Goal: Transaction & Acquisition: Purchase product/service

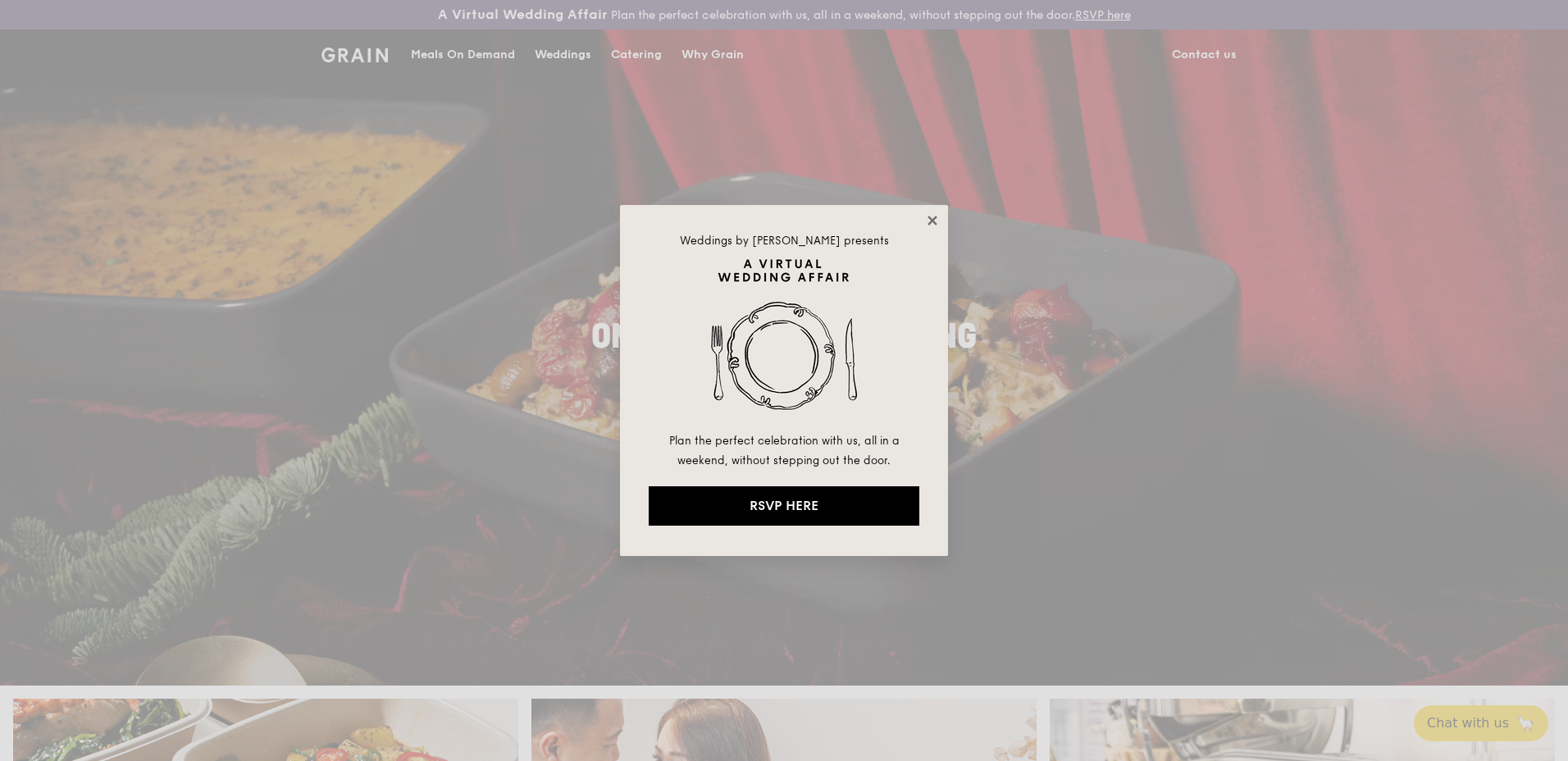
click at [932, 219] on icon at bounding box center [933, 220] width 9 height 9
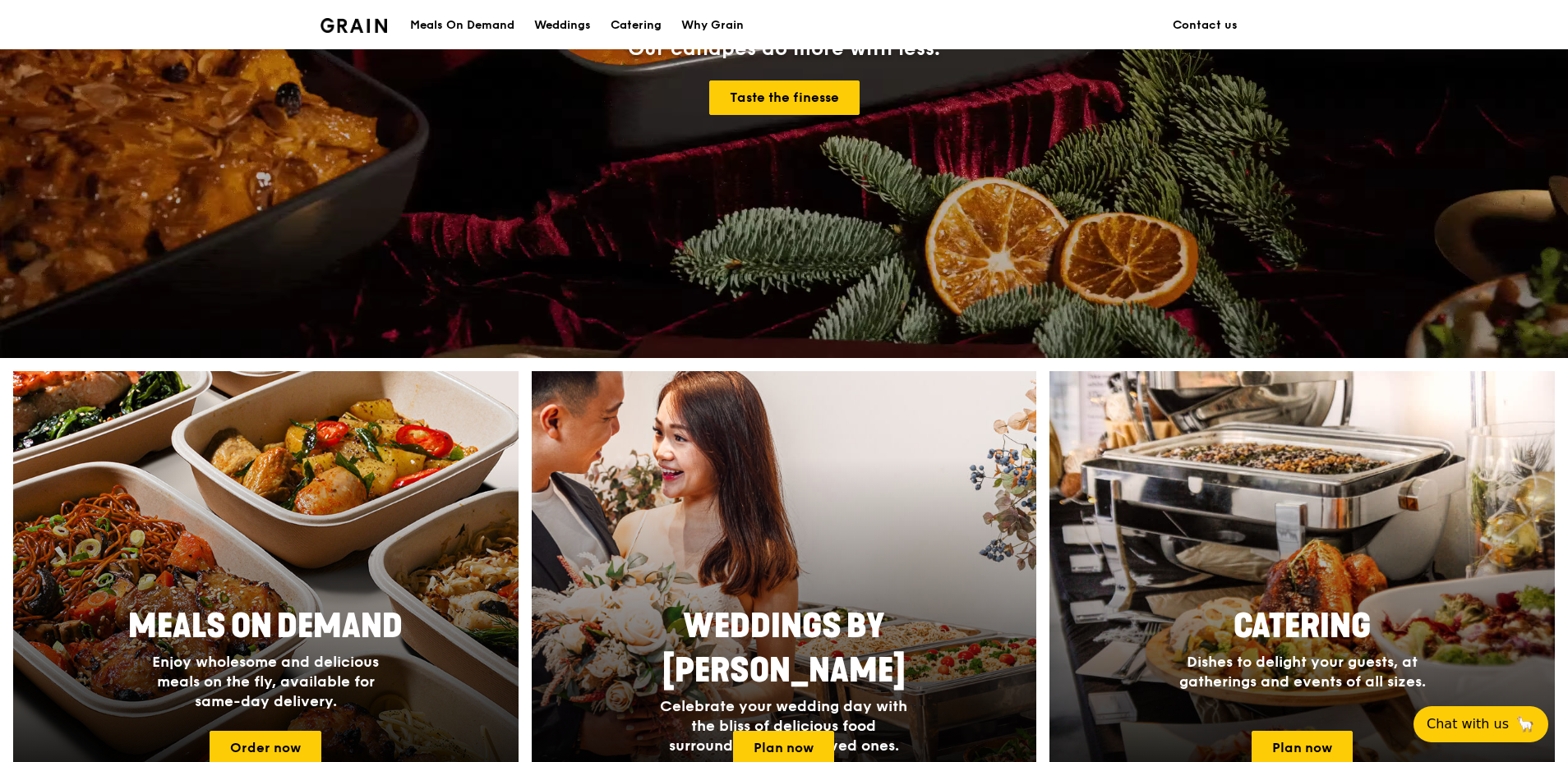
scroll to position [575, 0]
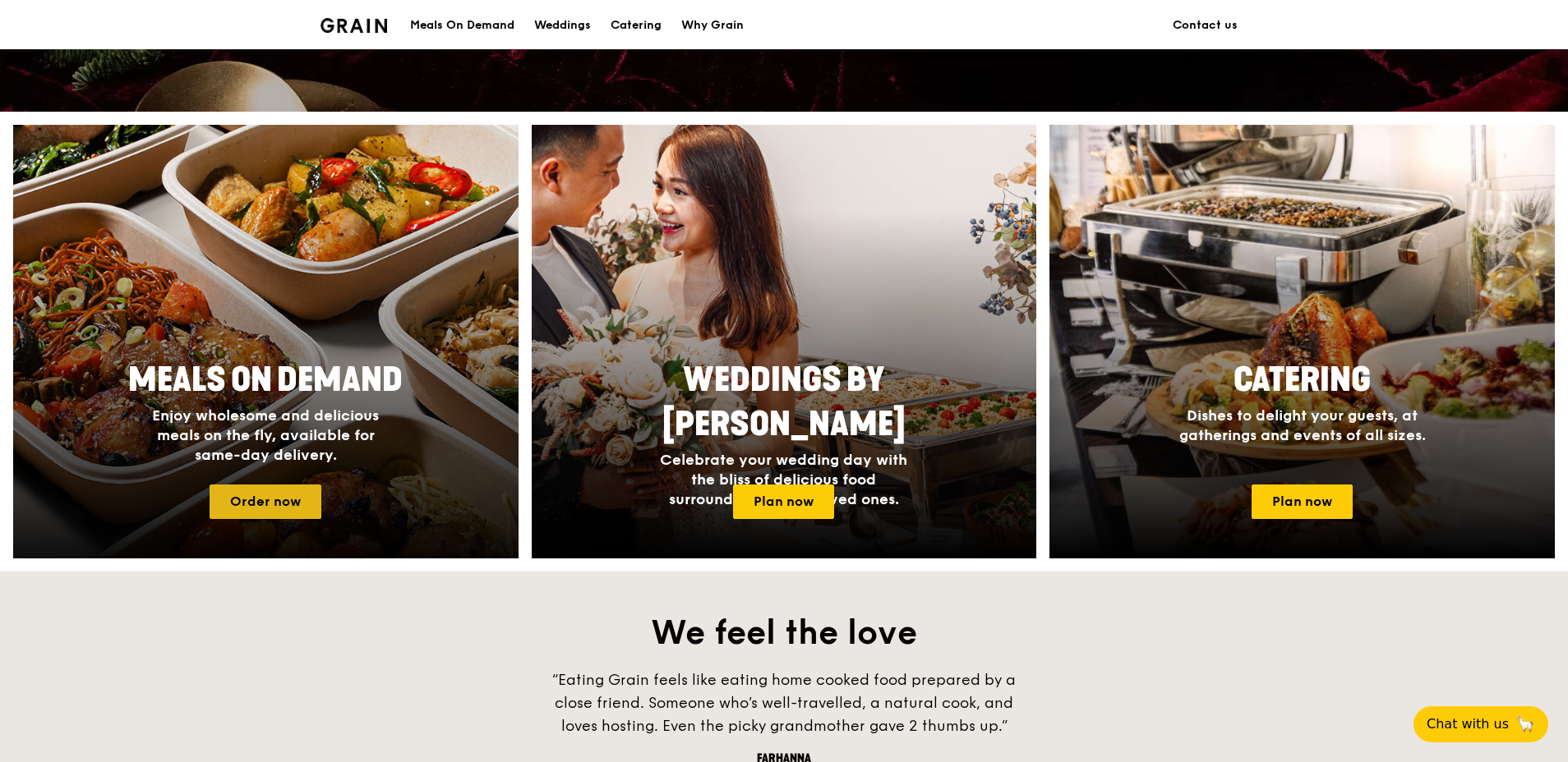
click at [275, 506] on link "Order now" at bounding box center [265, 501] width 112 height 34
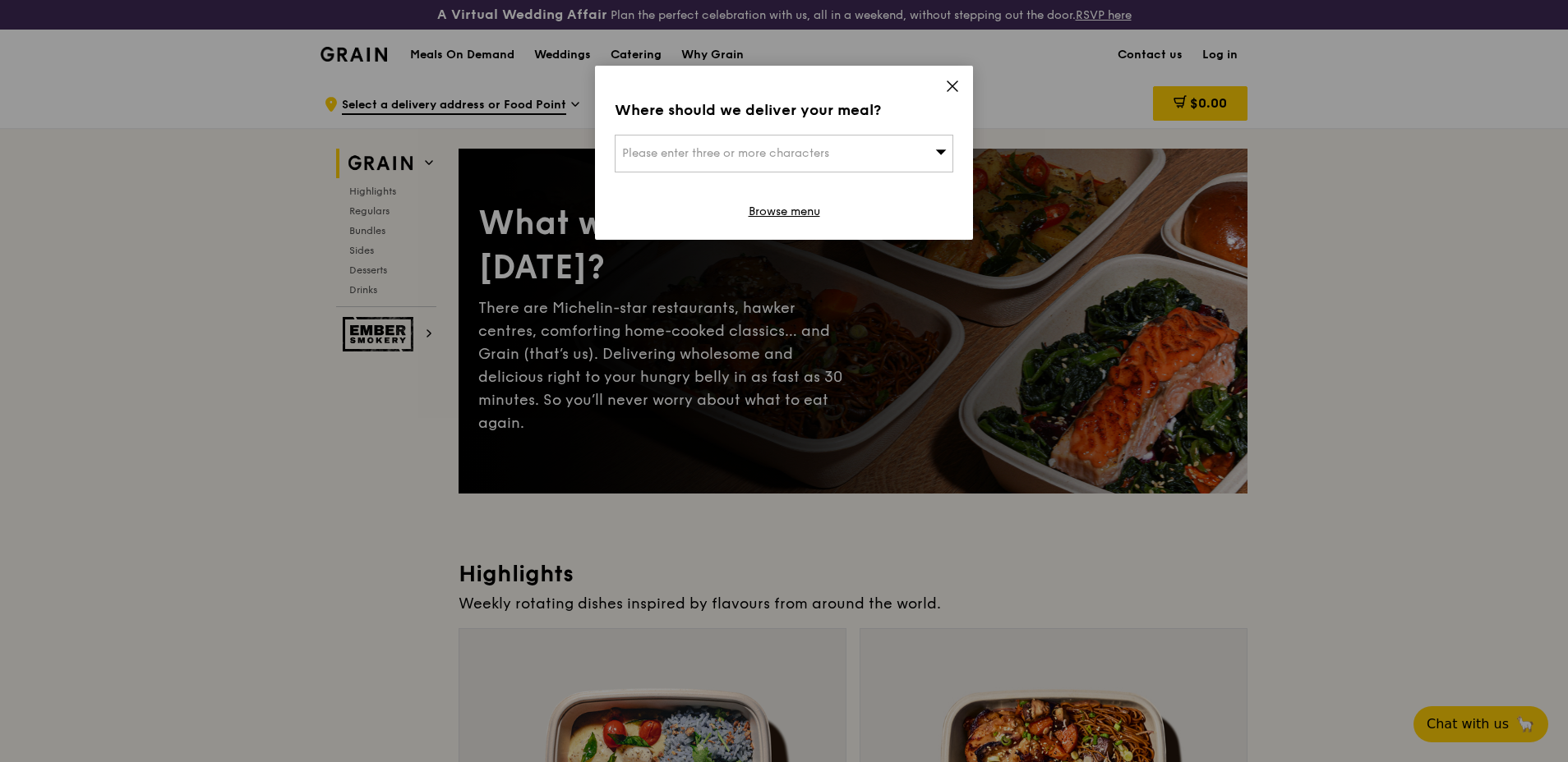
click at [951, 83] on icon at bounding box center [952, 87] width 15 height 15
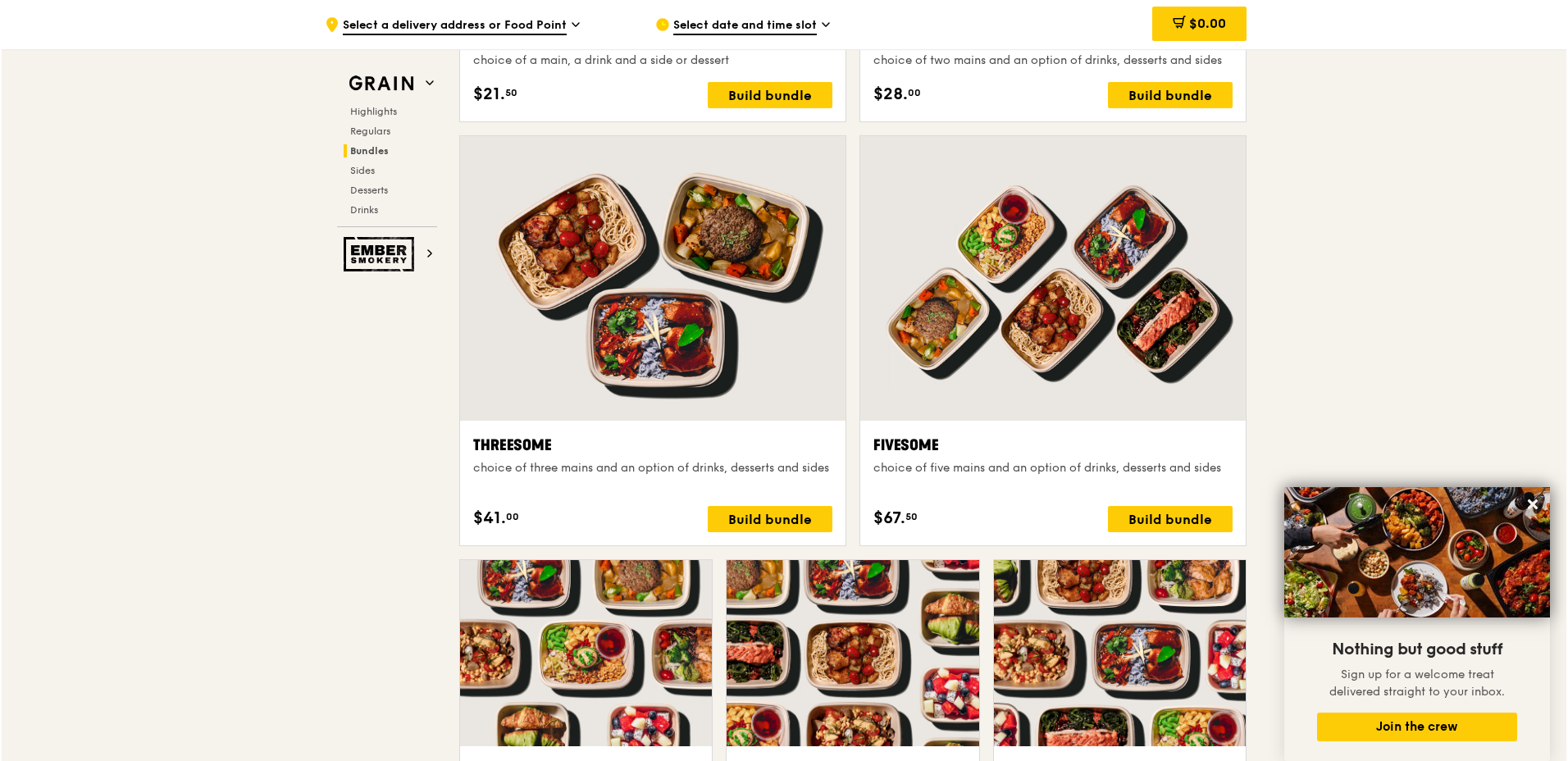
scroll to position [2947, 0]
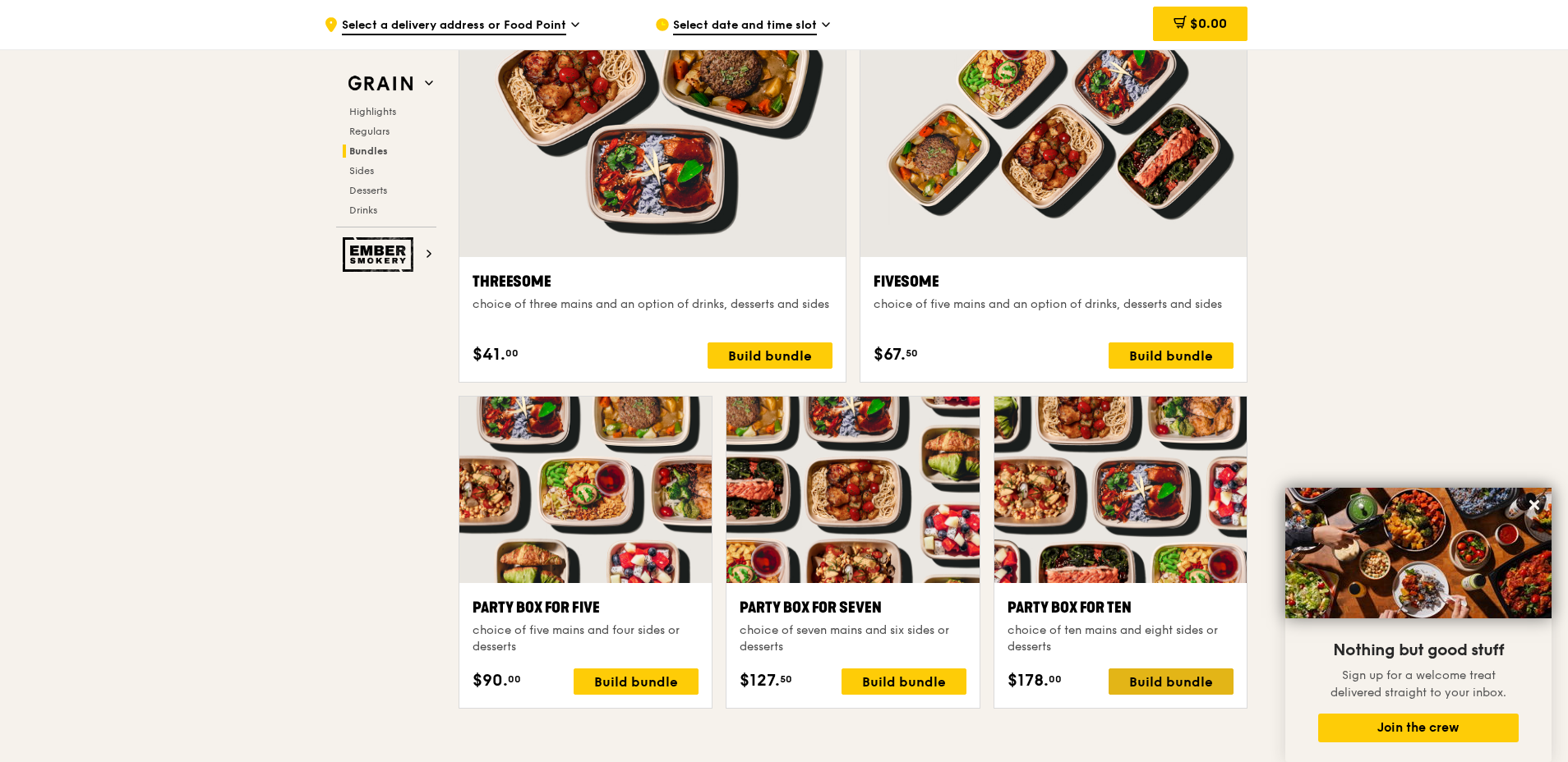
click at [1169, 685] on div "Build bundle" at bounding box center [1171, 682] width 125 height 26
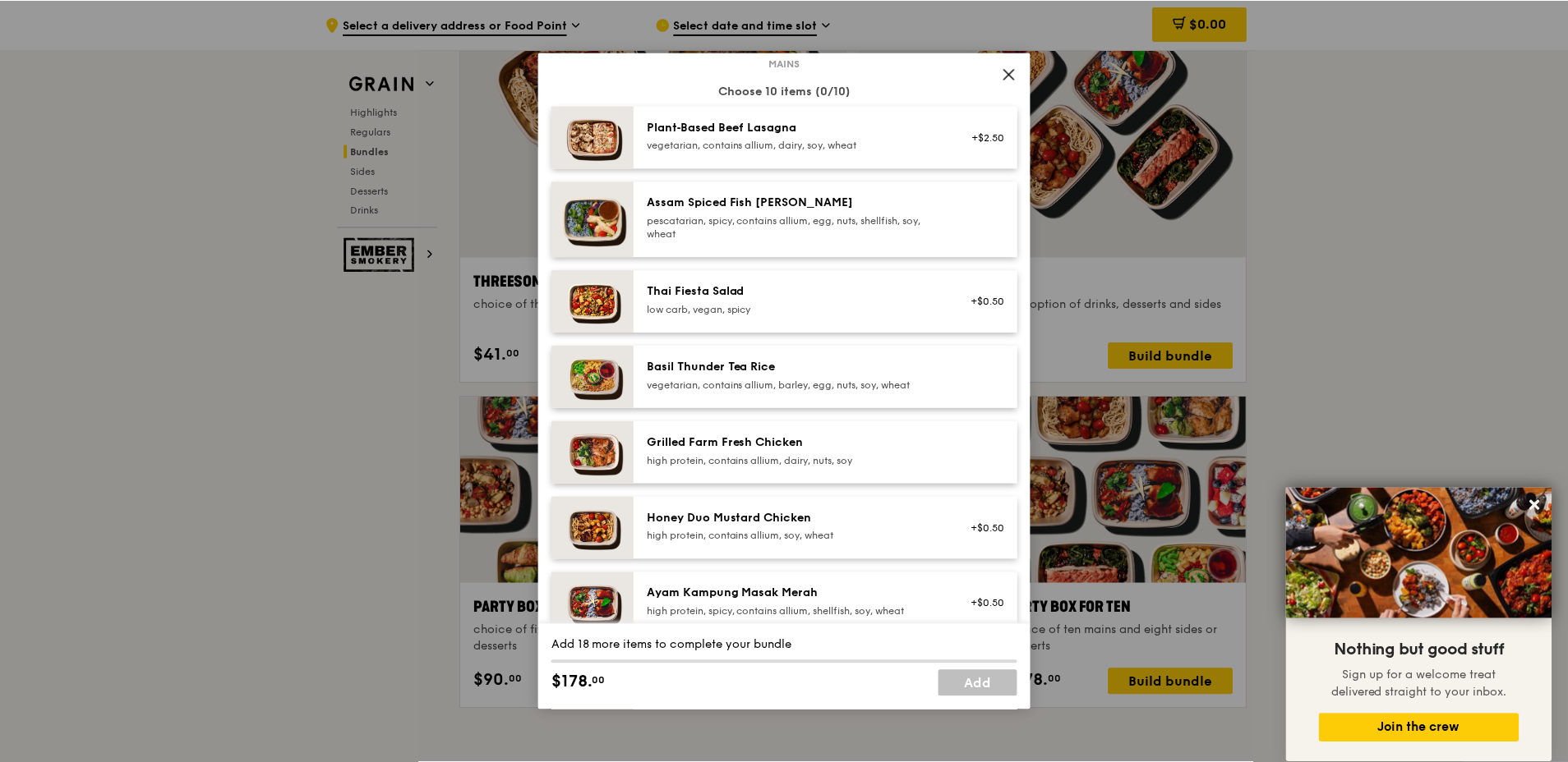
scroll to position [111, 0]
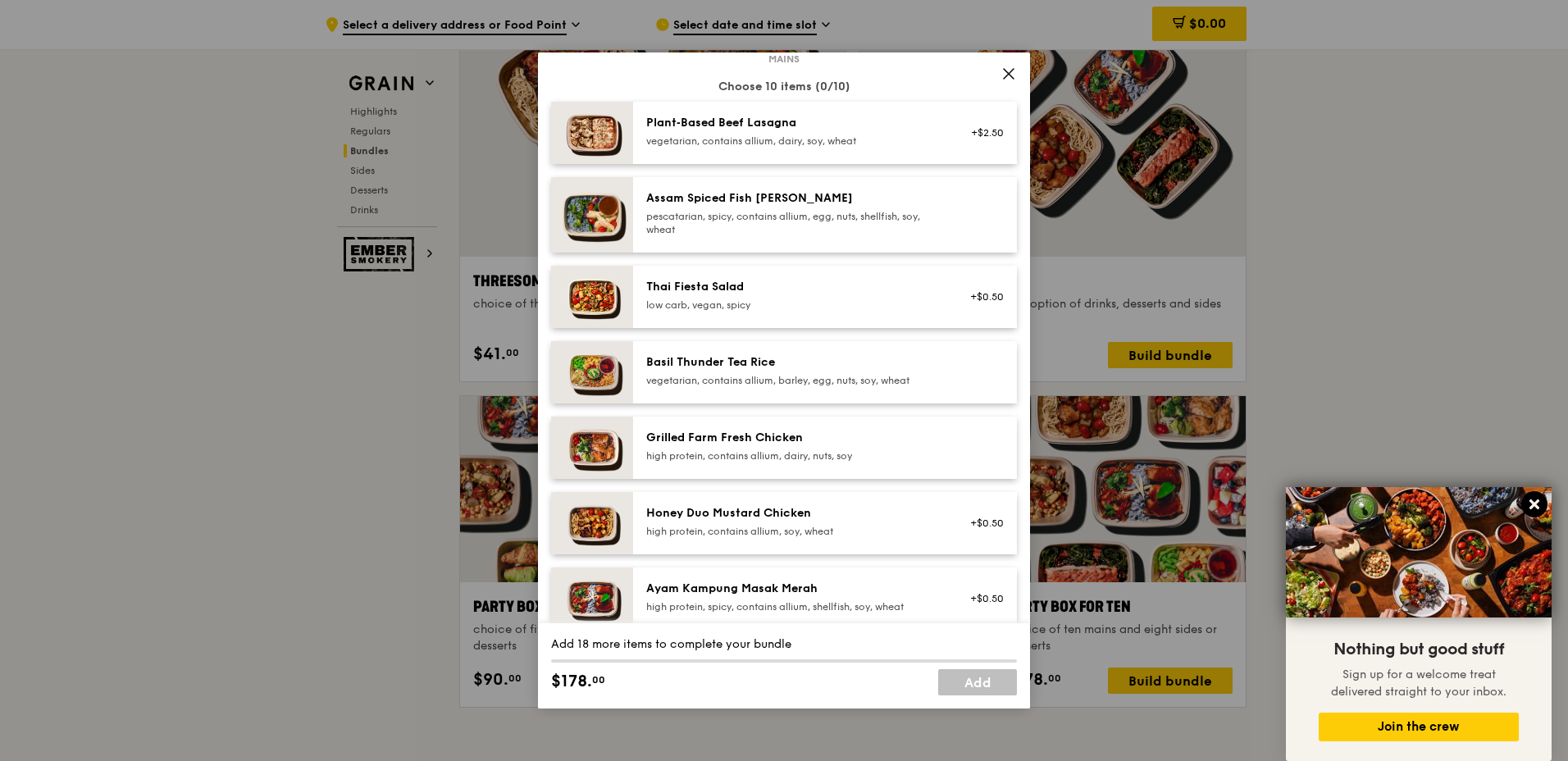
click at [1535, 508] on icon at bounding box center [1535, 505] width 15 height 15
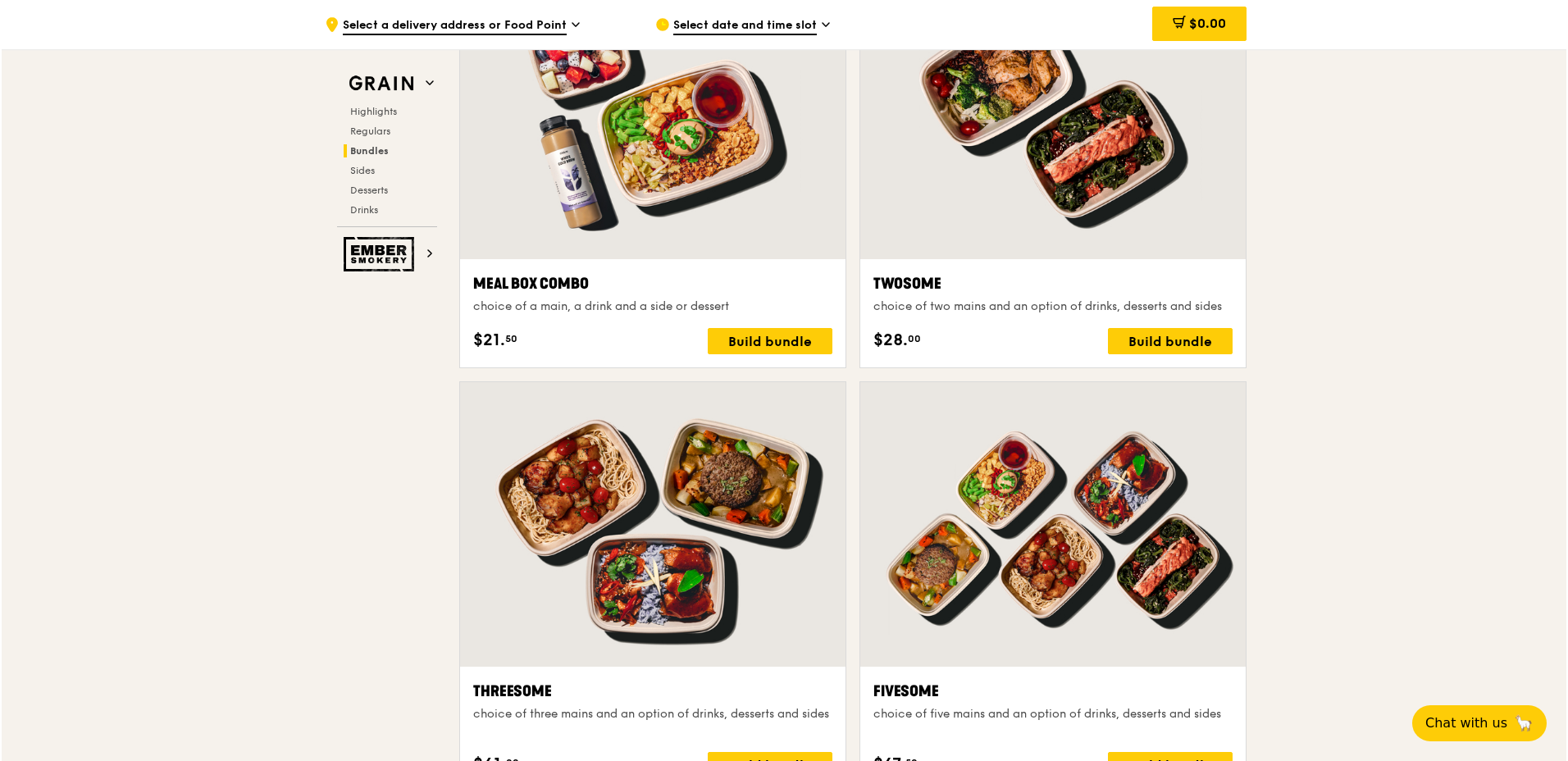
scroll to position [2455, 0]
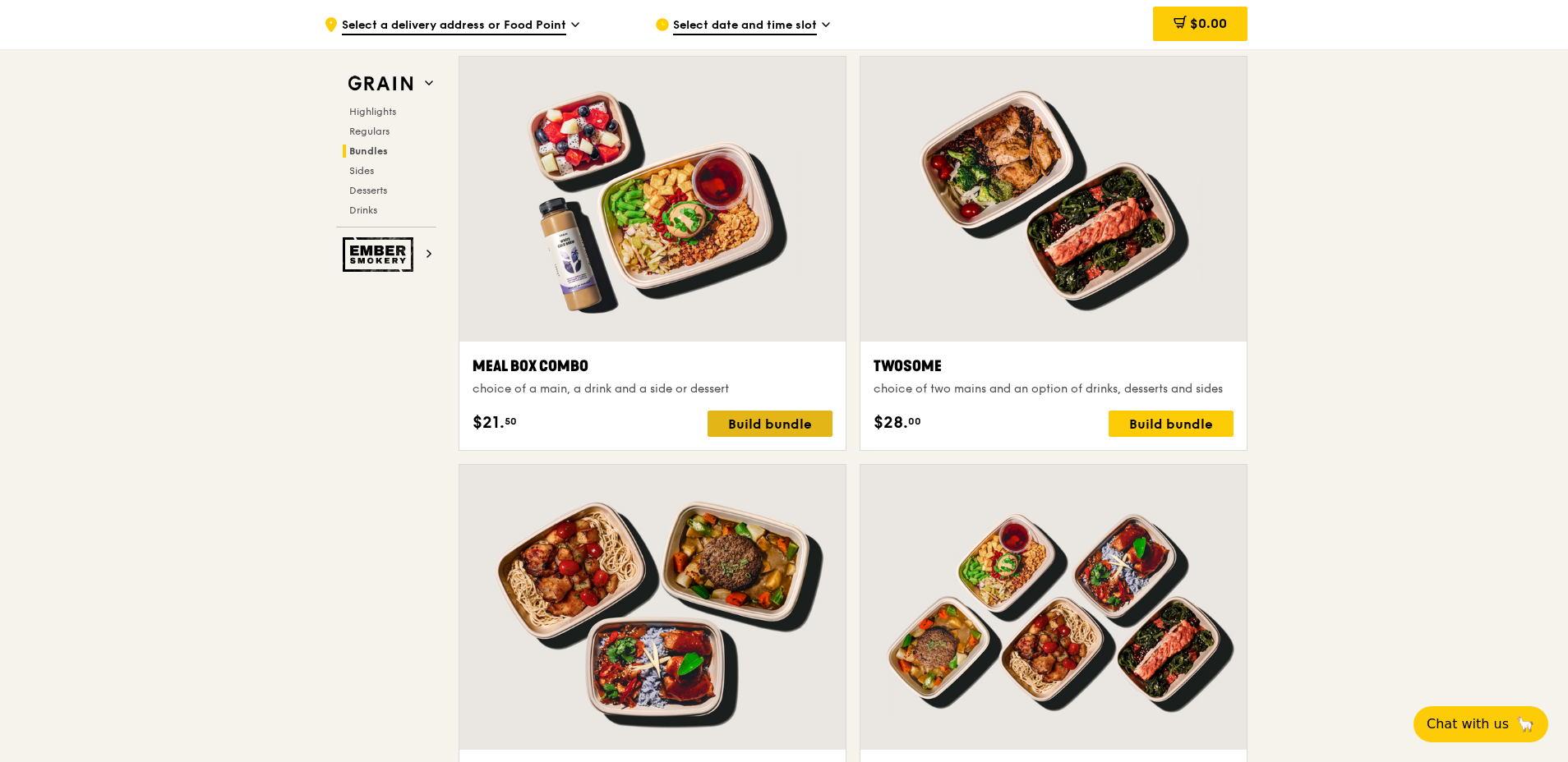
click at [741, 427] on div "Build bundle" at bounding box center [770, 423] width 125 height 26
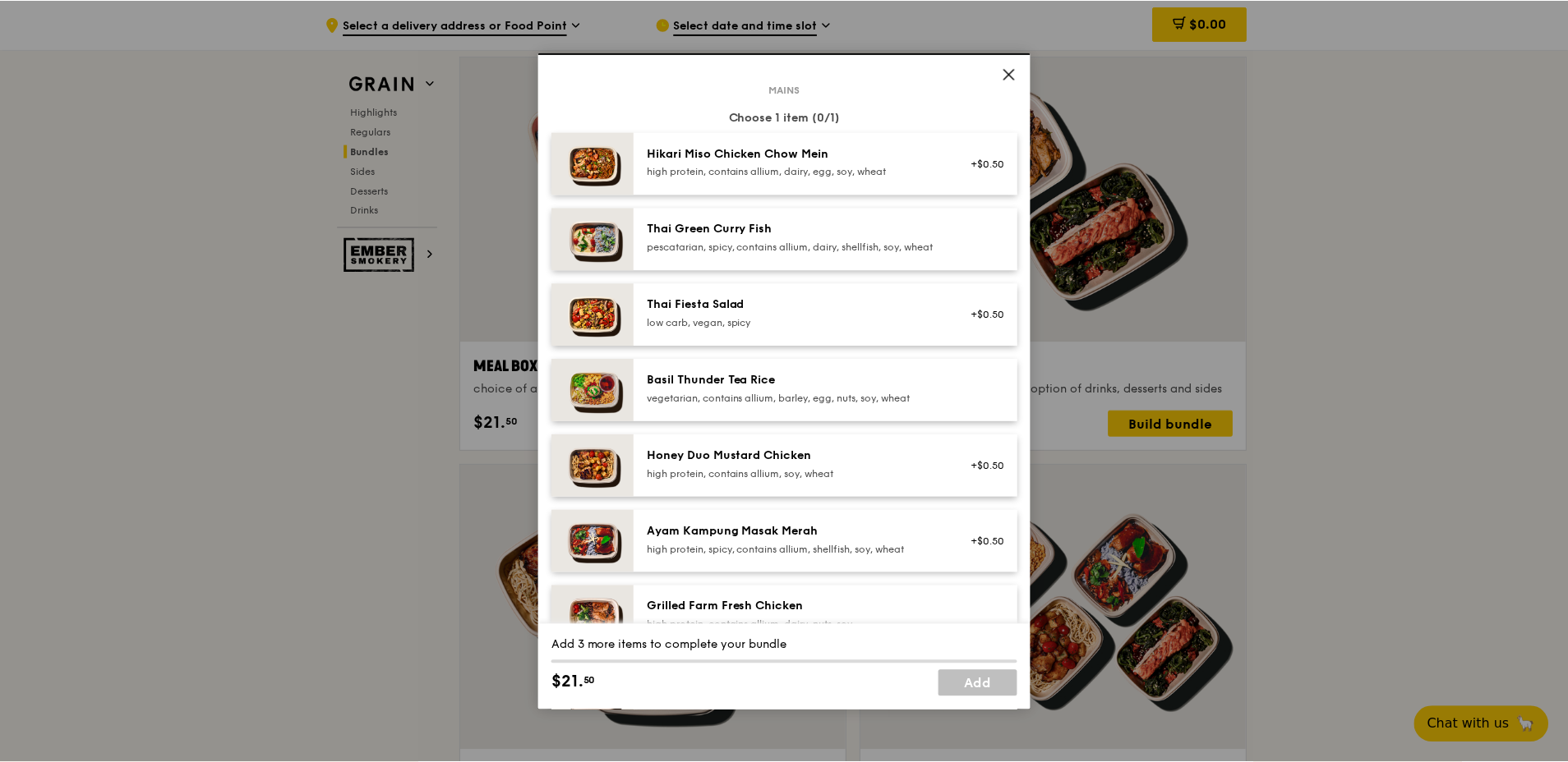
scroll to position [77, 0]
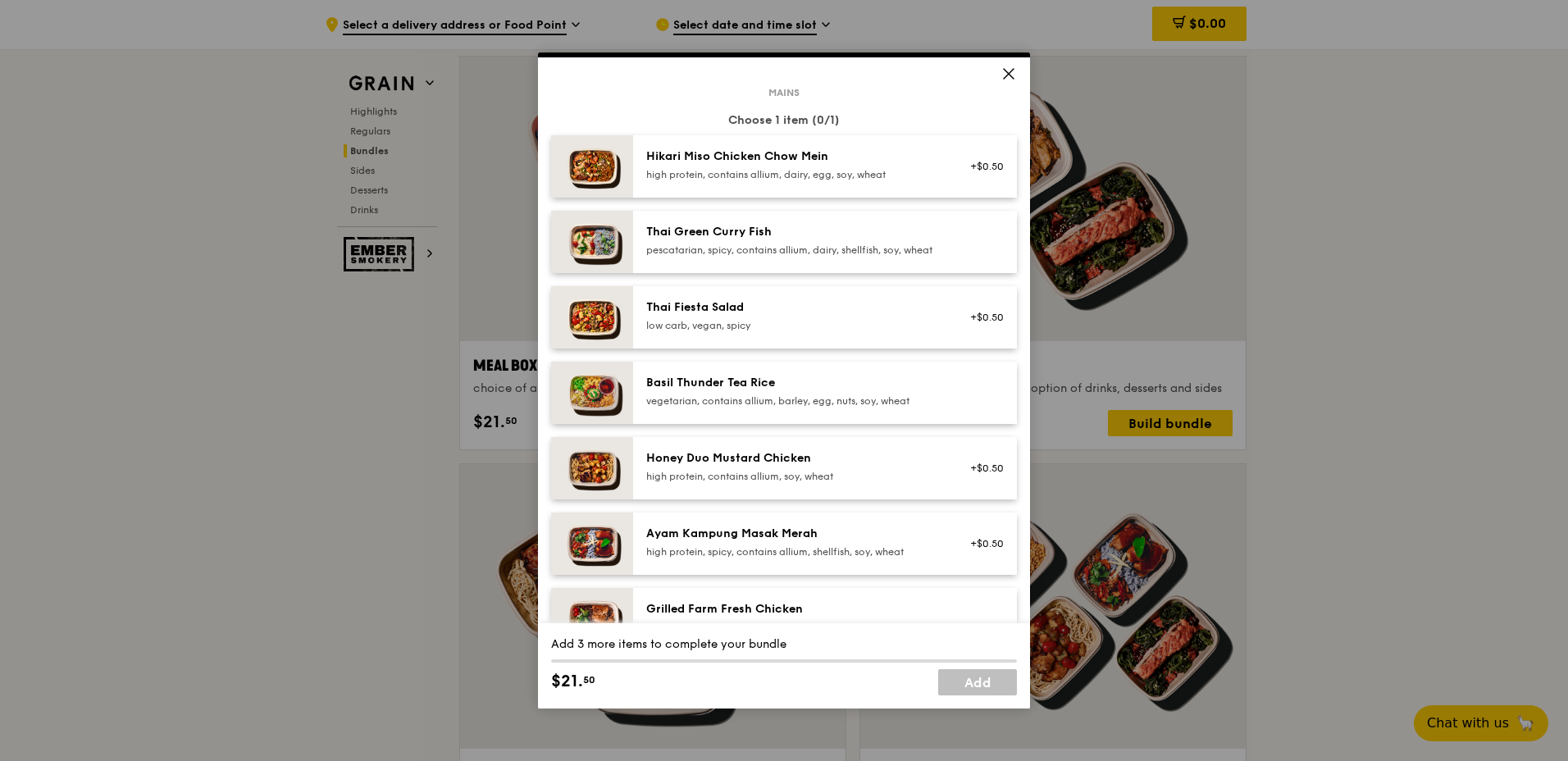
click at [1004, 73] on icon at bounding box center [1009, 74] width 15 height 15
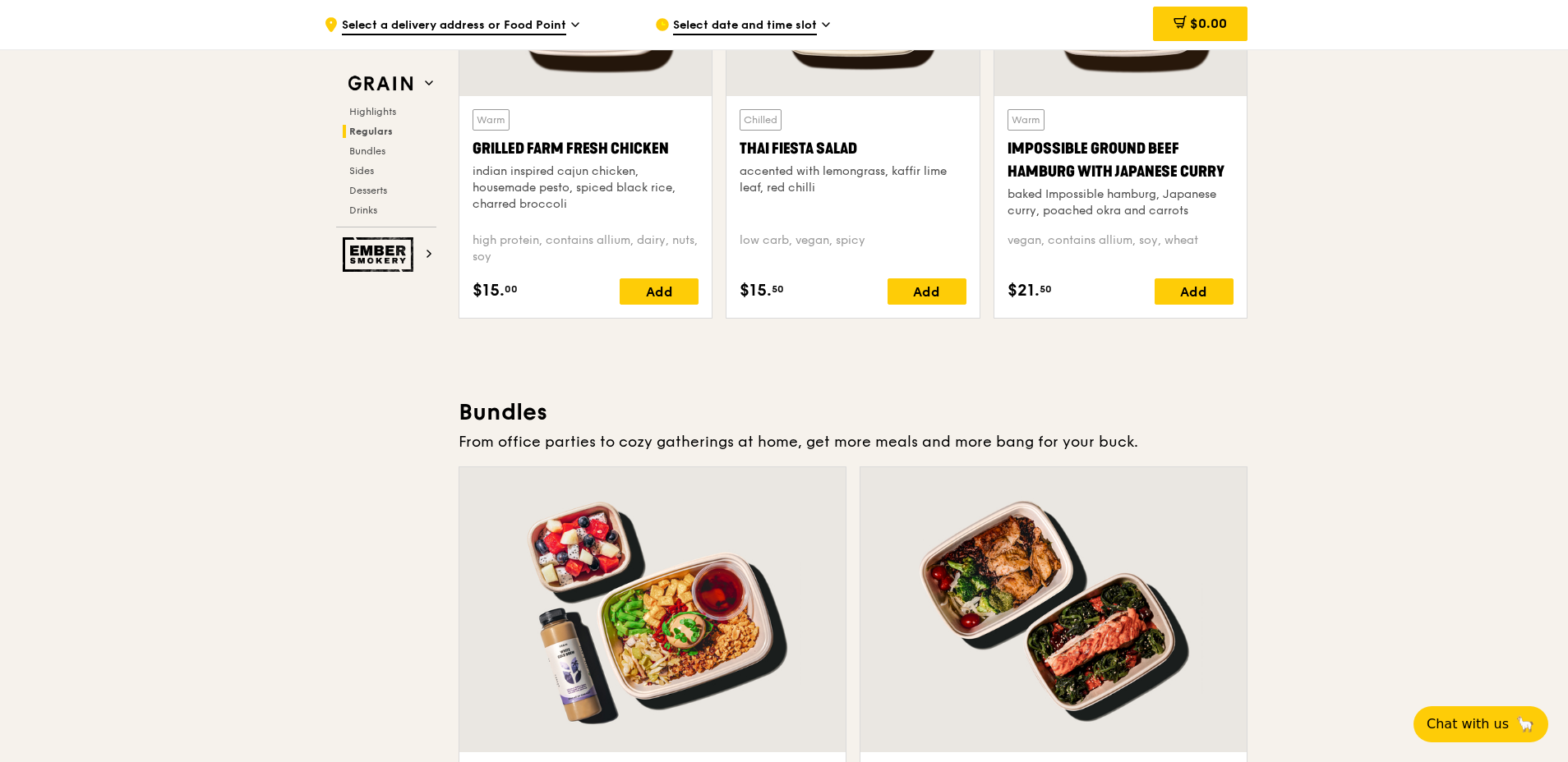
scroll to position [1965, 0]
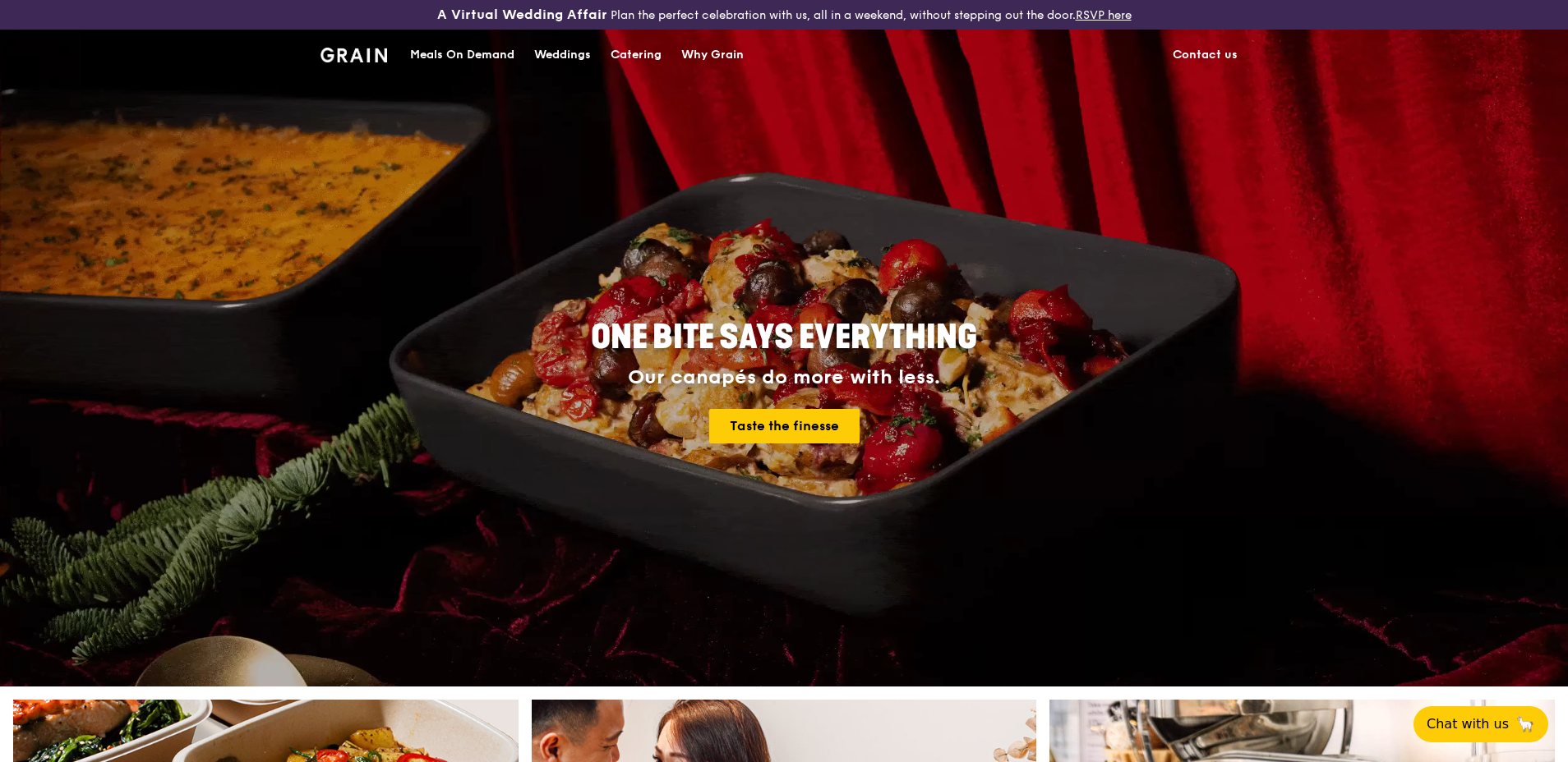
click at [1212, 47] on link "Contact us" at bounding box center [1204, 55] width 85 height 49
click at [647, 47] on div "Catering" at bounding box center [636, 55] width 51 height 49
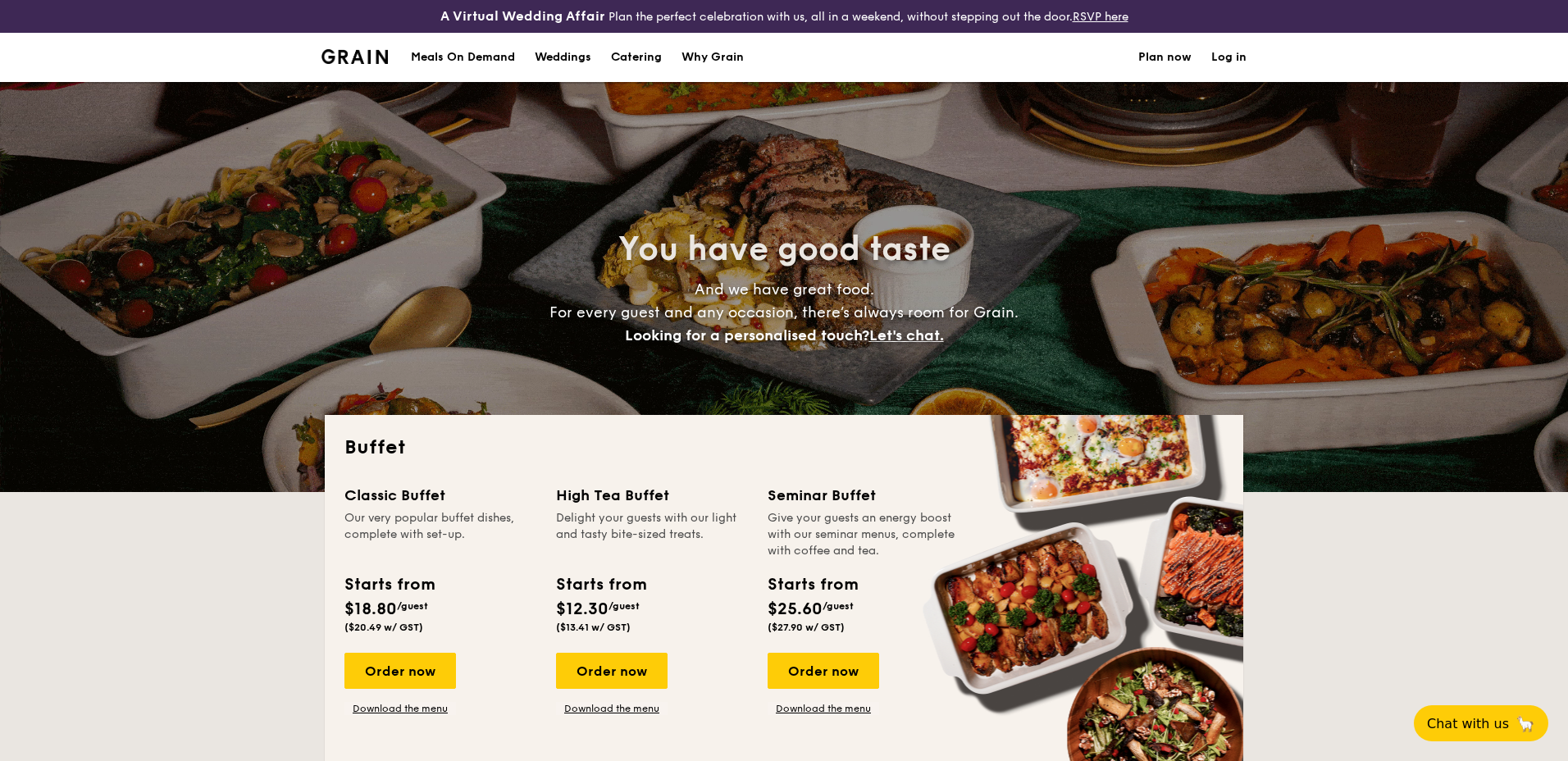
select select
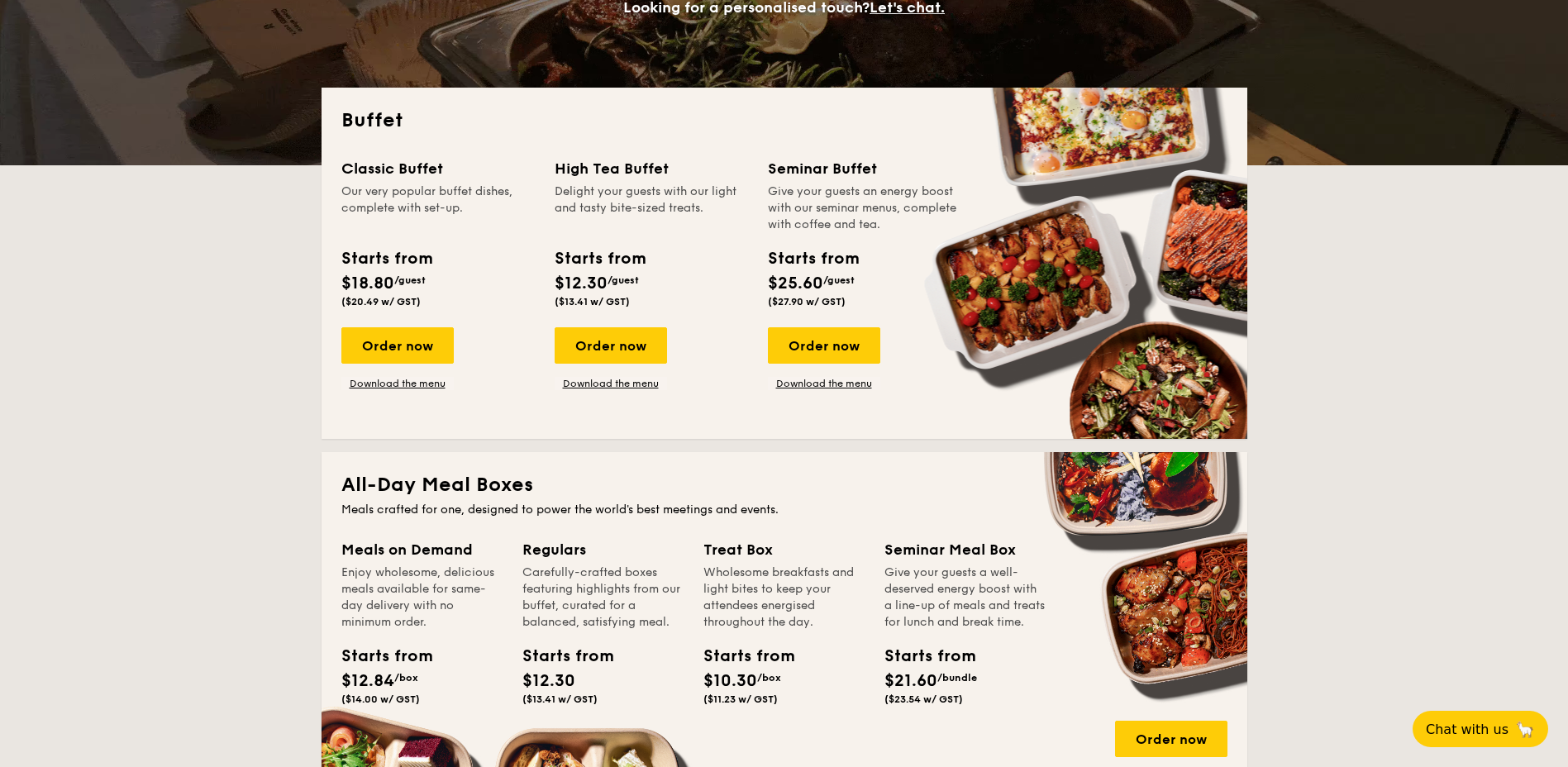
scroll to position [496, 0]
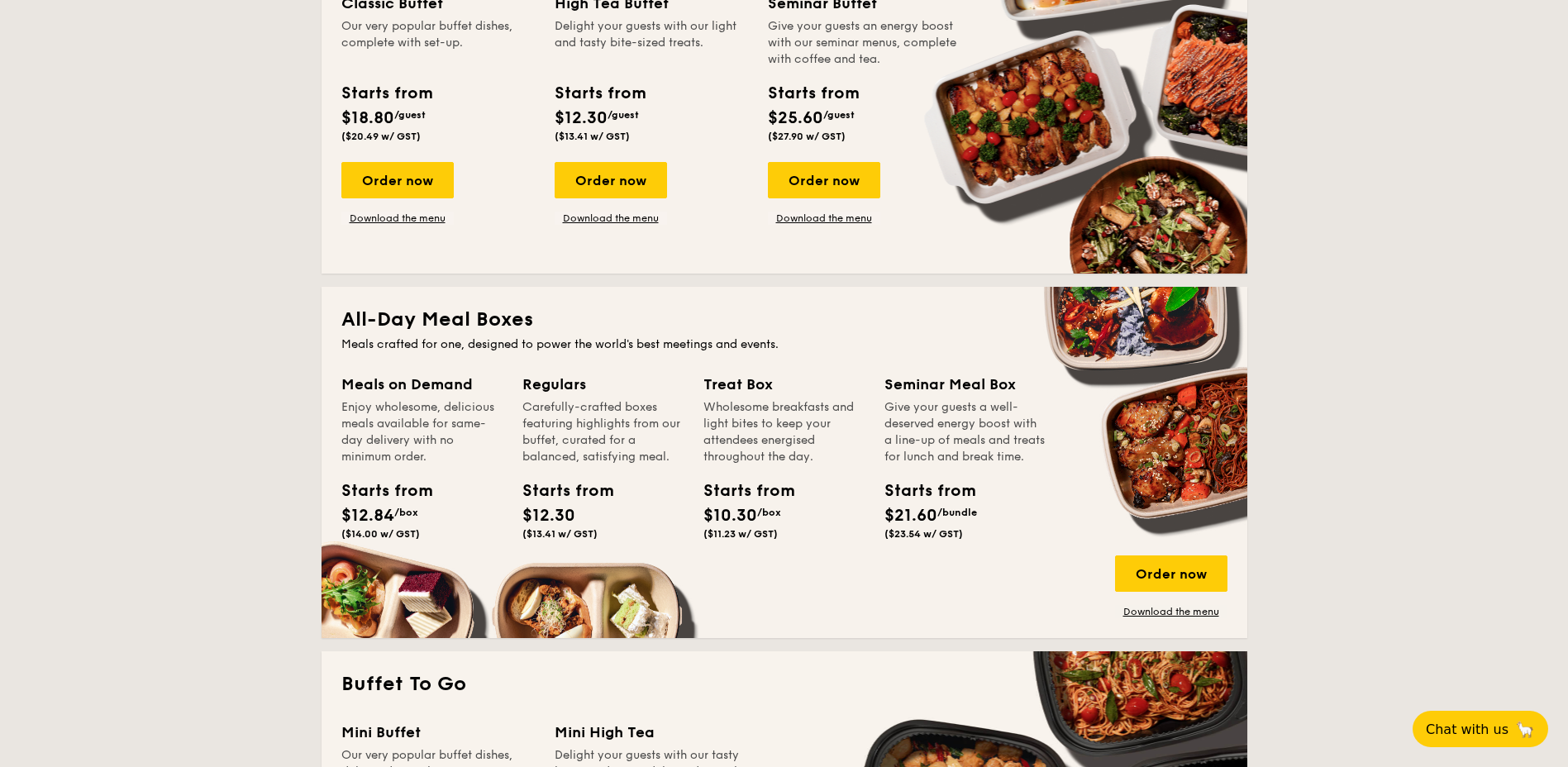
click at [553, 385] on div "Regulars" at bounding box center [603, 384] width 161 height 23
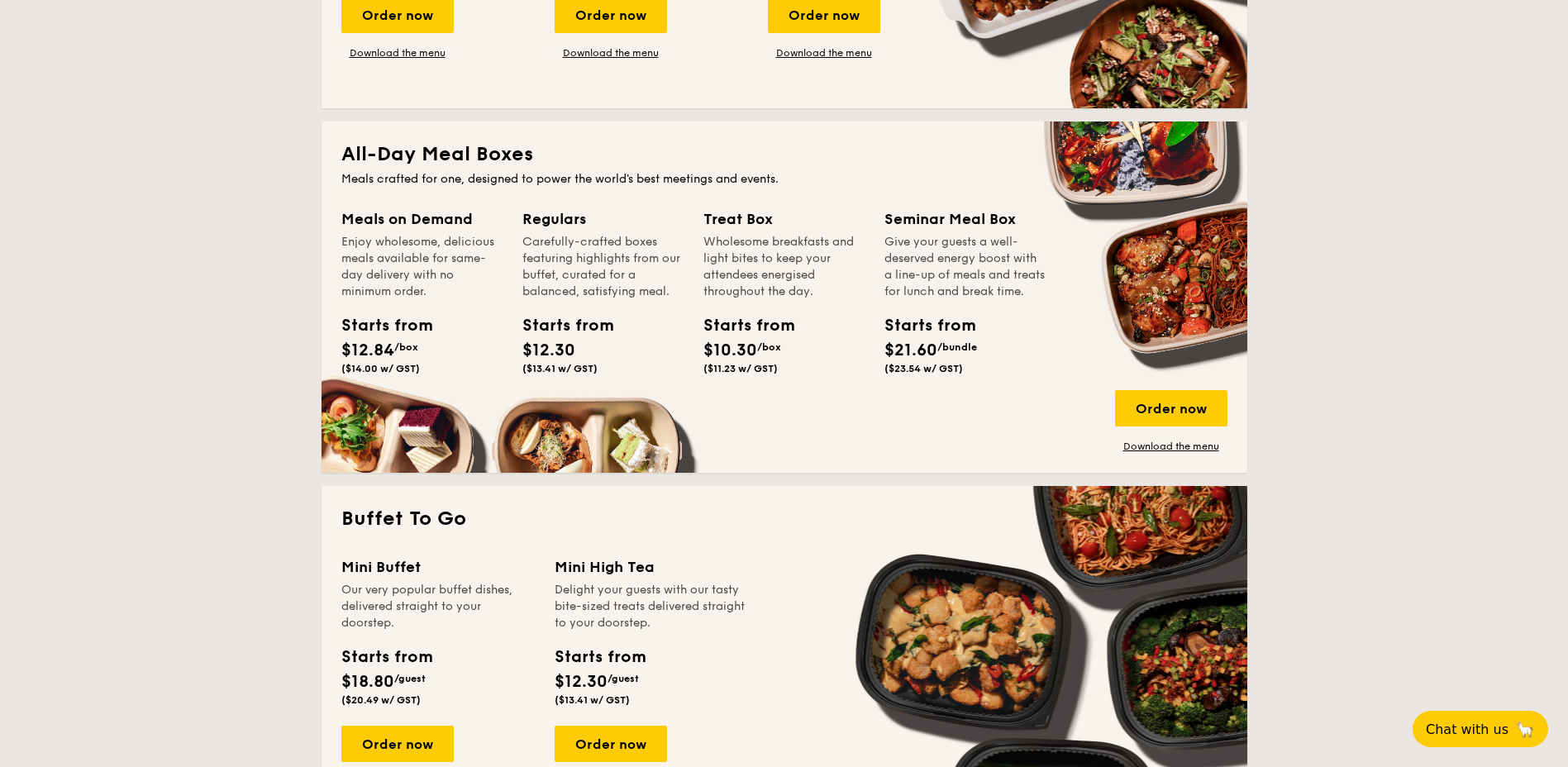
scroll to position [579, 0]
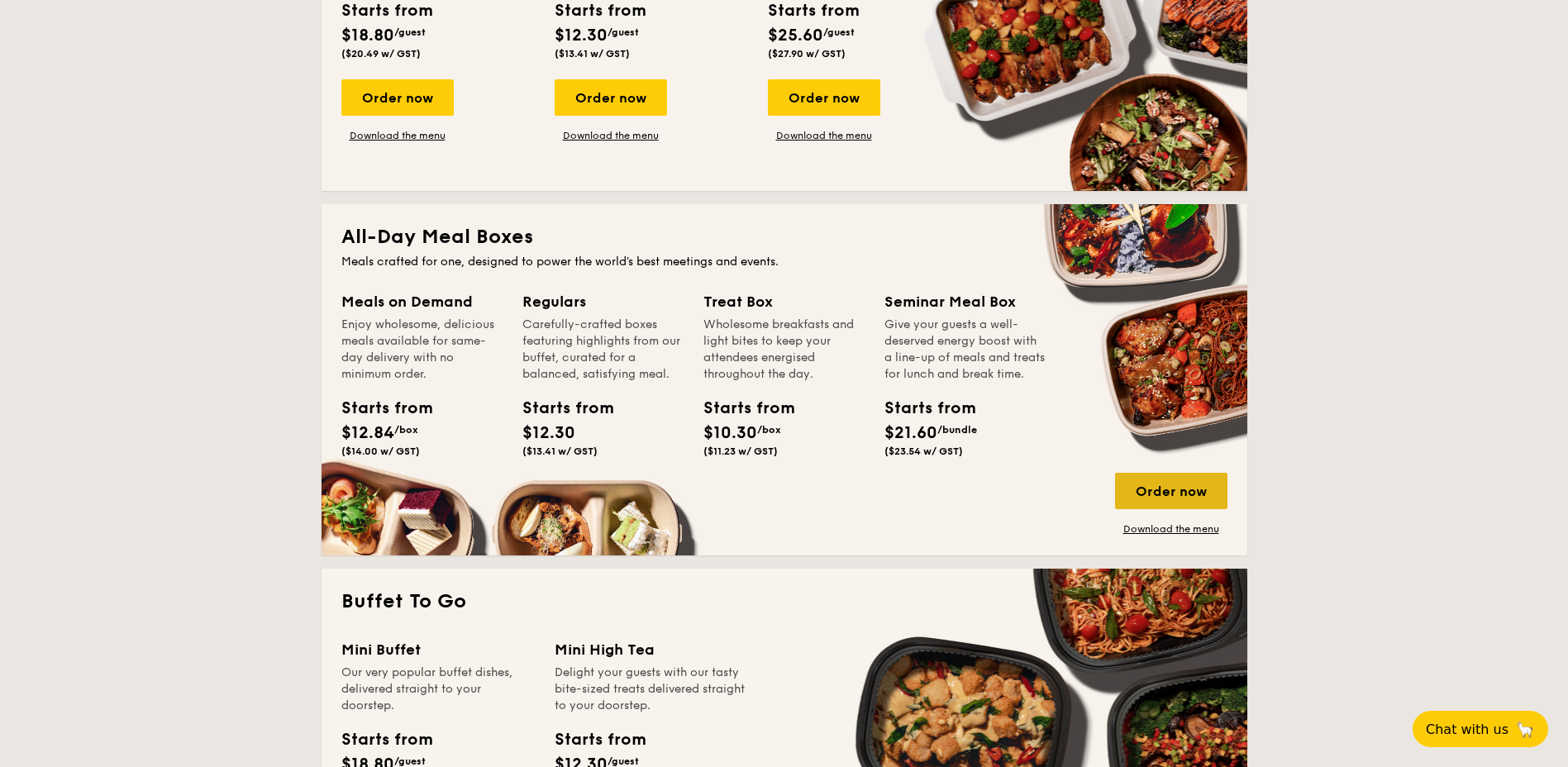
click at [1181, 487] on div "Order now" at bounding box center [1171, 491] width 112 height 37
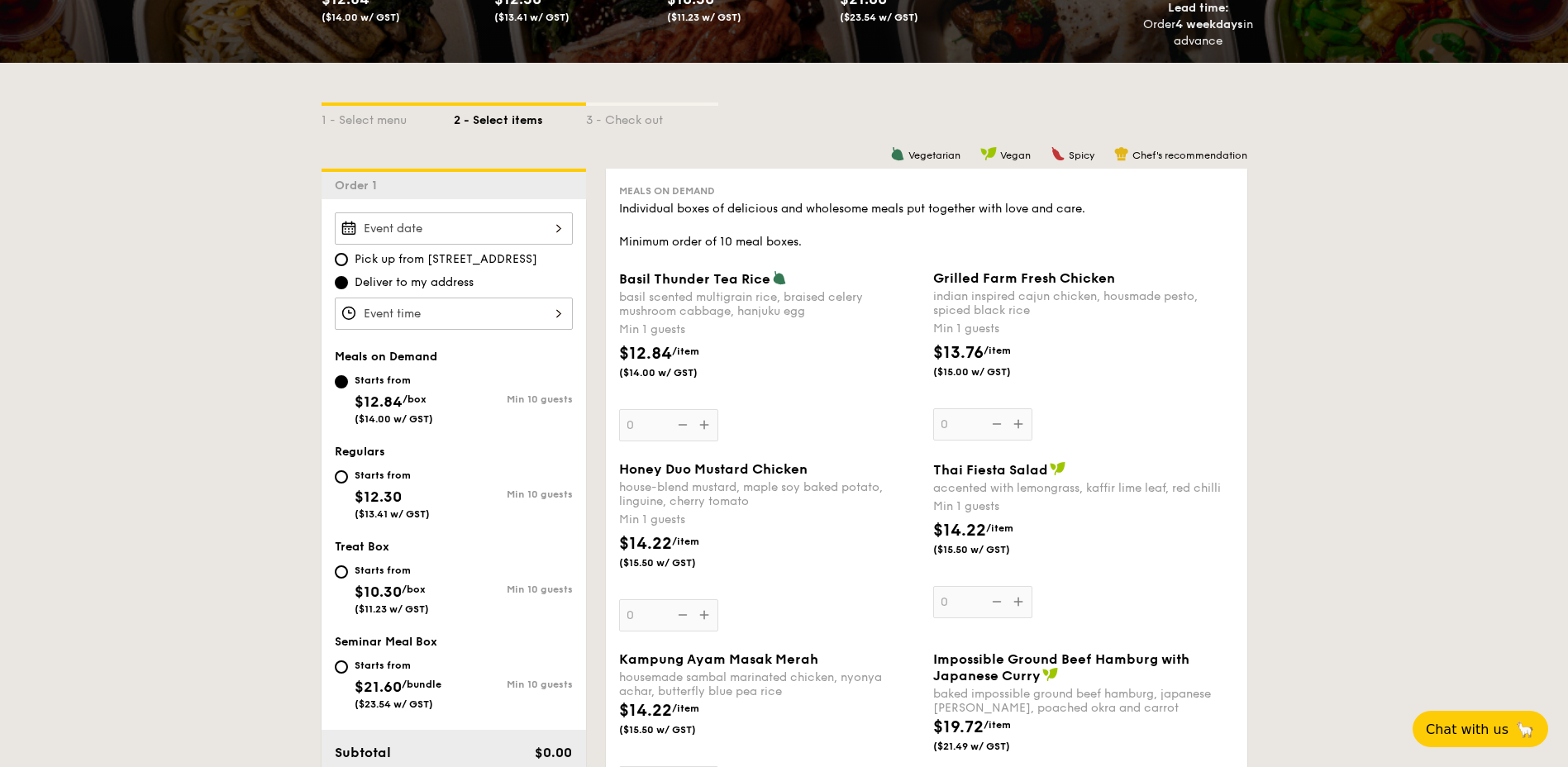
scroll to position [579, 0]
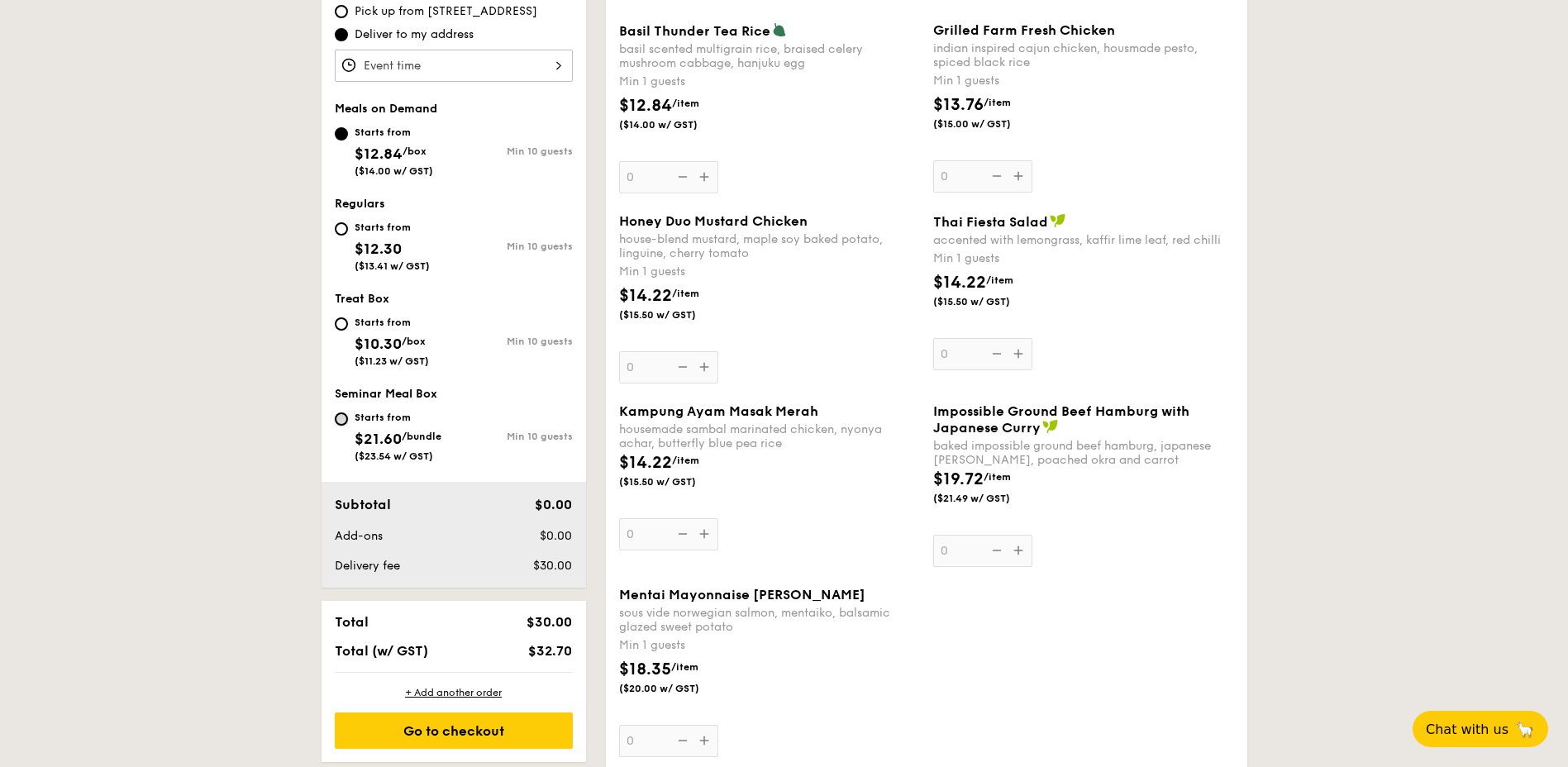
click at [343, 421] on input "Starts from $21.60 /bundle ($23.54 w/ GST) Min 10 guests" at bounding box center [342, 420] width 13 height 13
radio input "true"
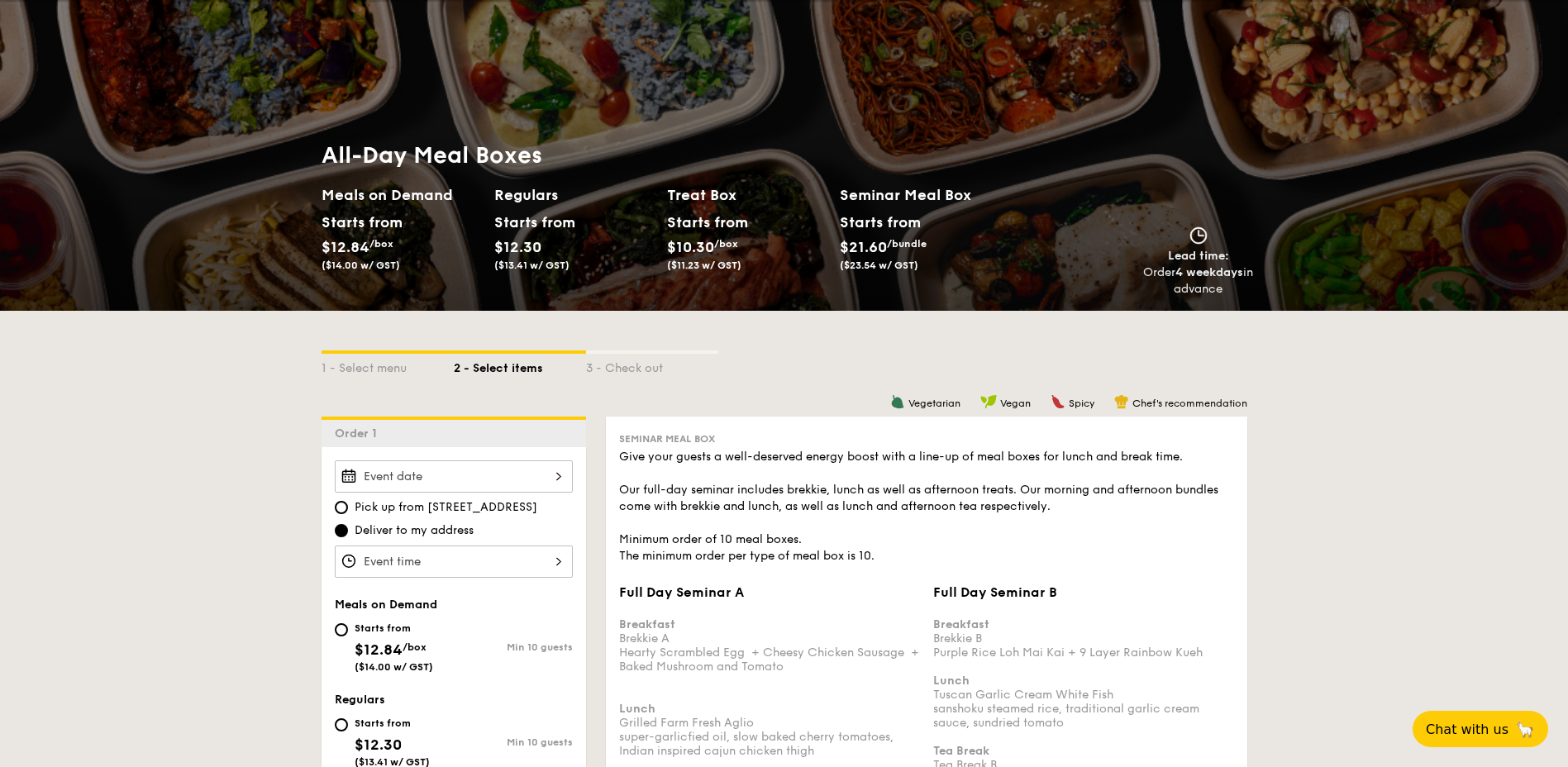
scroll to position [166, 0]
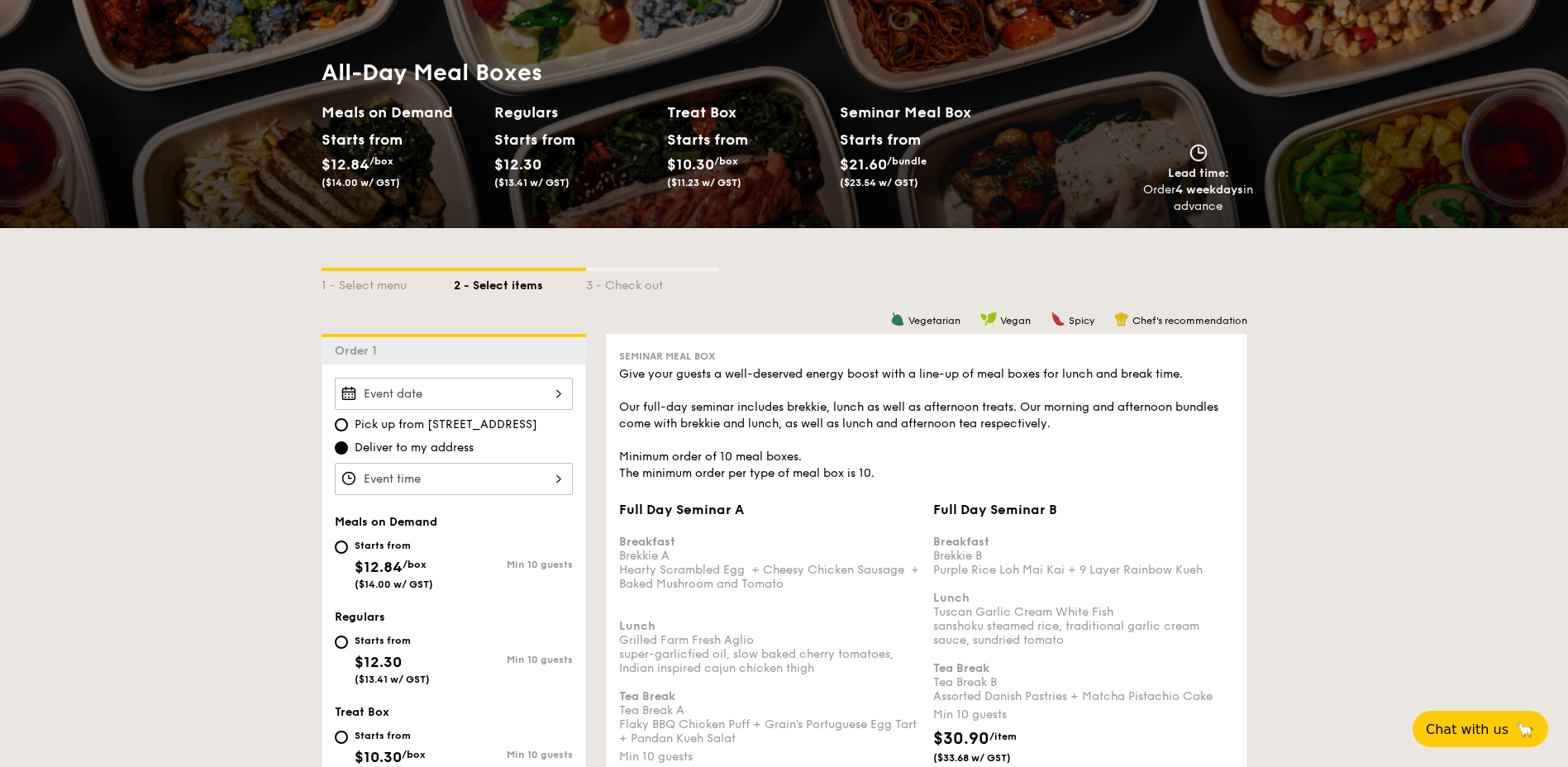
click at [418, 520] on span "Meals on Demand" at bounding box center [386, 522] width 102 height 14
click at [415, 524] on span "Meals on Demand" at bounding box center [386, 522] width 102 height 14
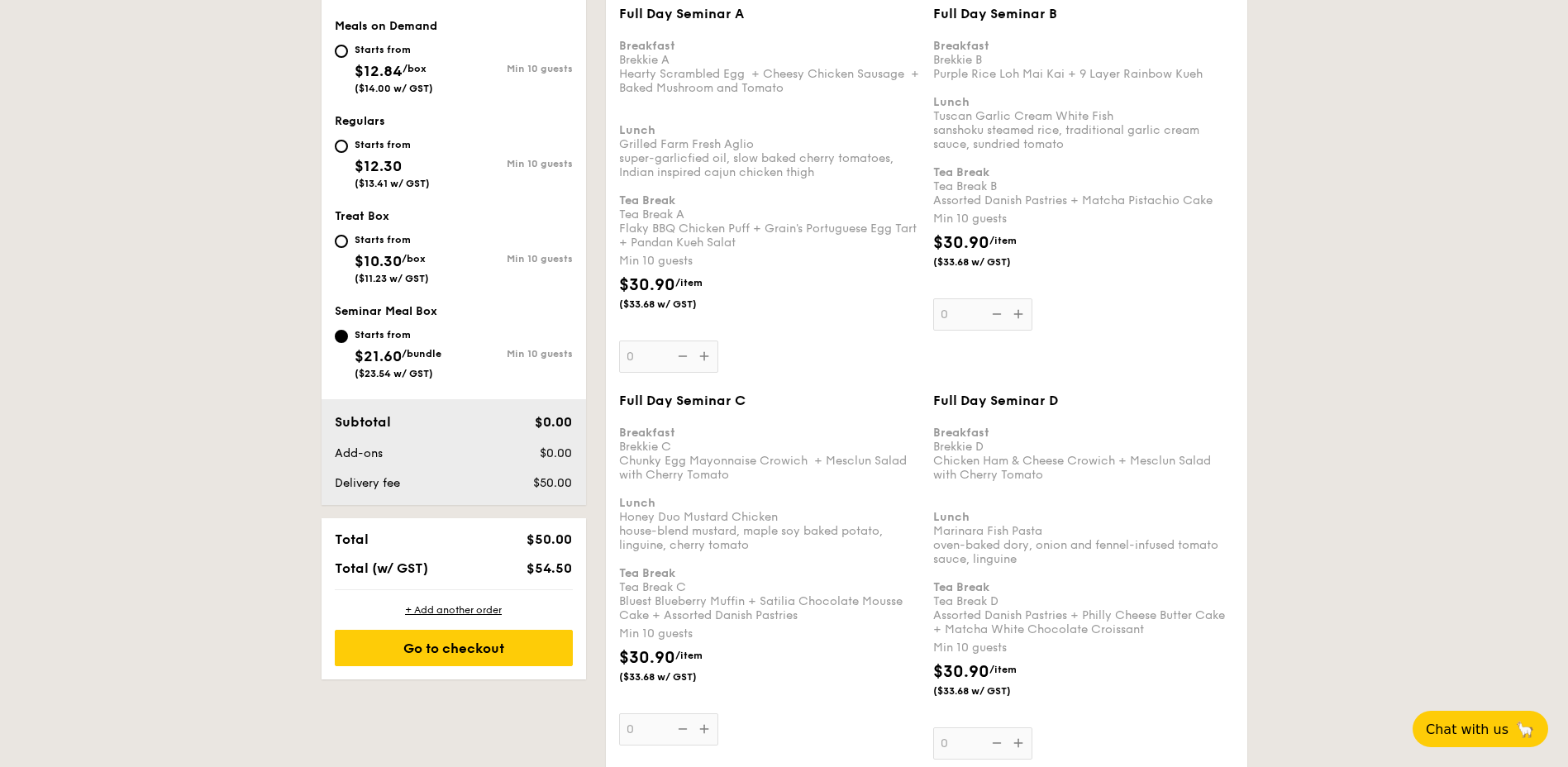
scroll to position [496, 0]
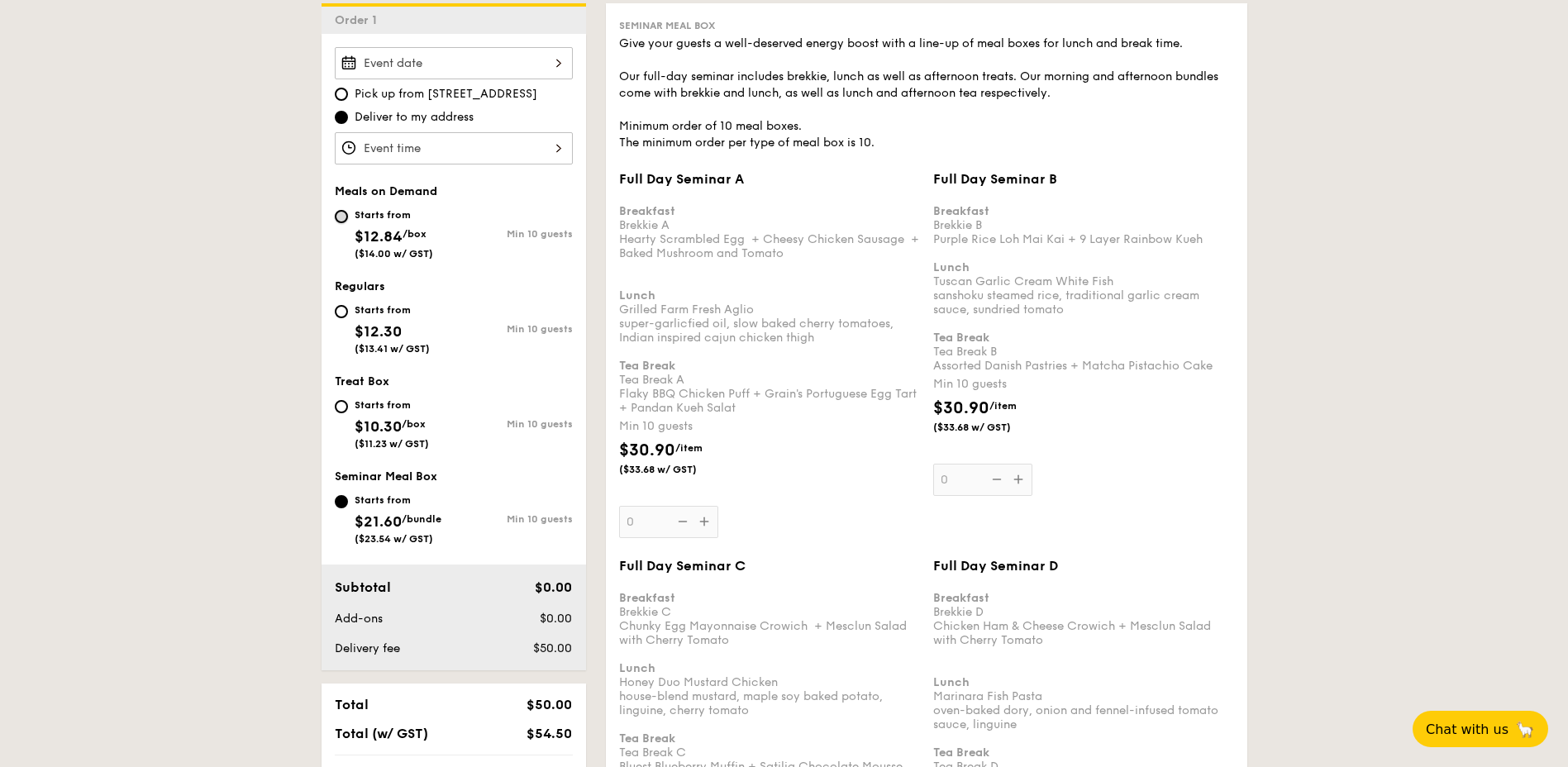
click at [345, 219] on input "Starts from $12.84 /box ($14.00 w/ GST) Min 10 guests" at bounding box center [342, 216] width 13 height 13
radio input "true"
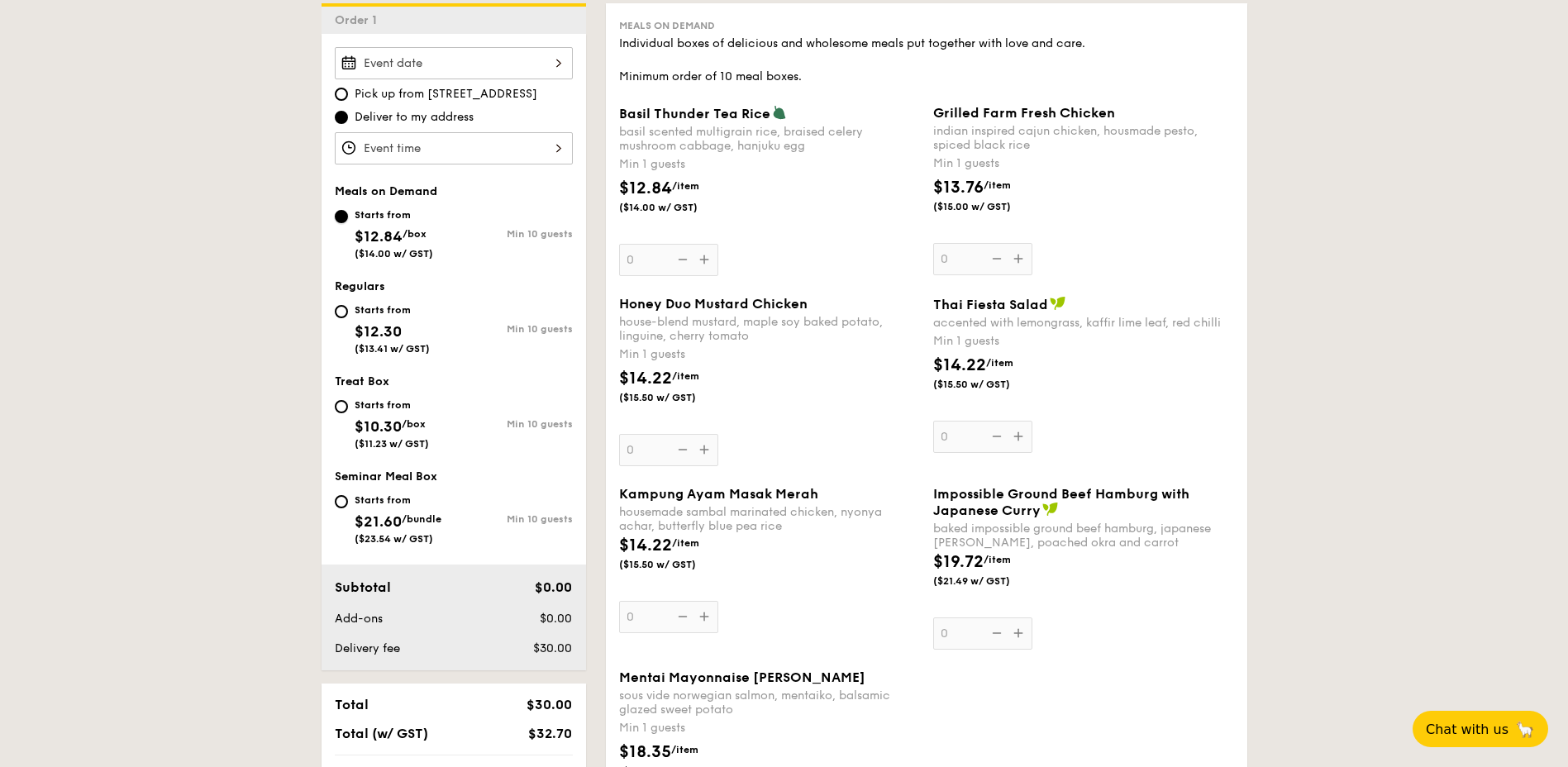
scroll to position [413, 0]
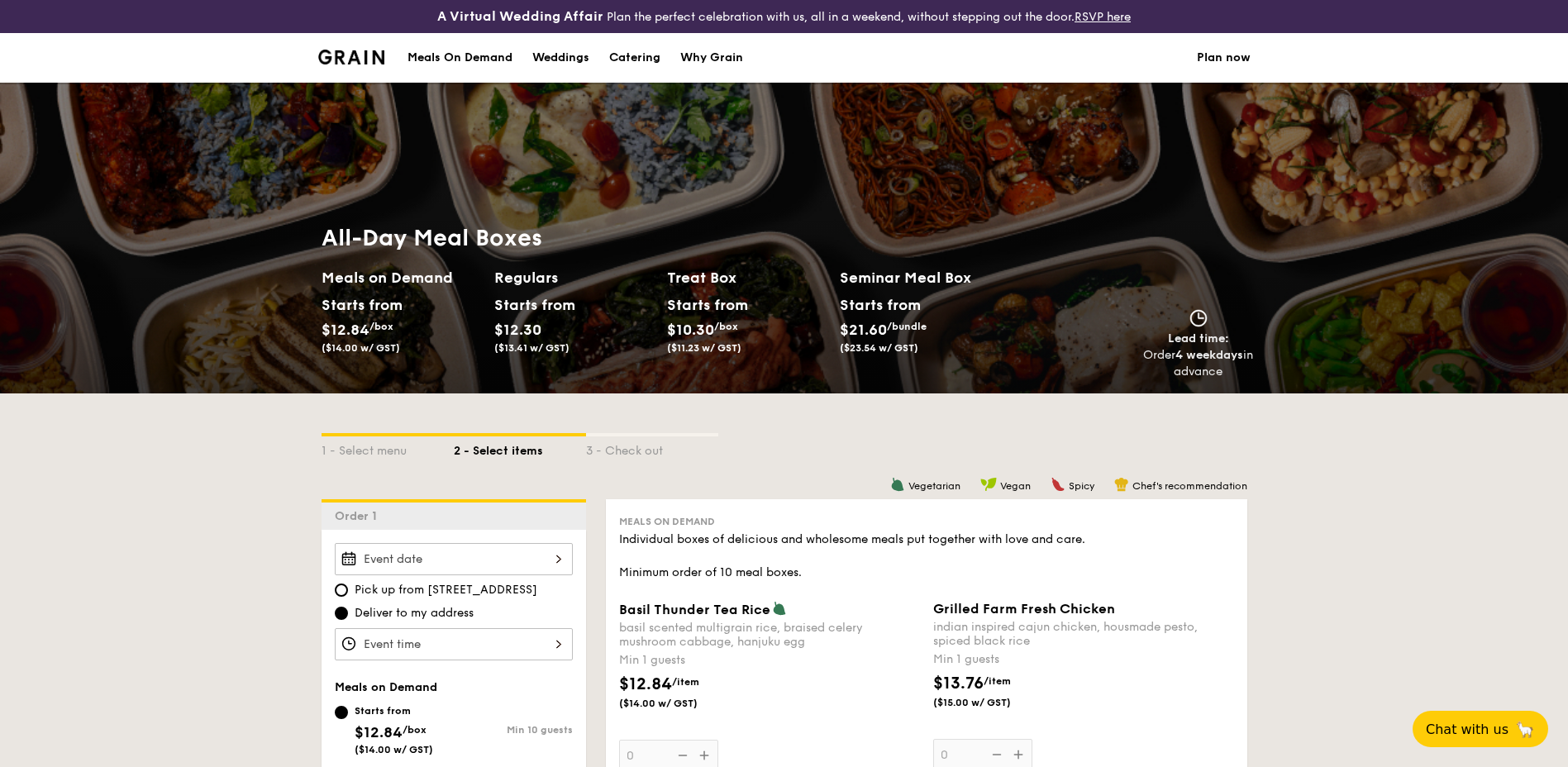
click at [490, 61] on div "Meals On Demand" at bounding box center [460, 57] width 105 height 50
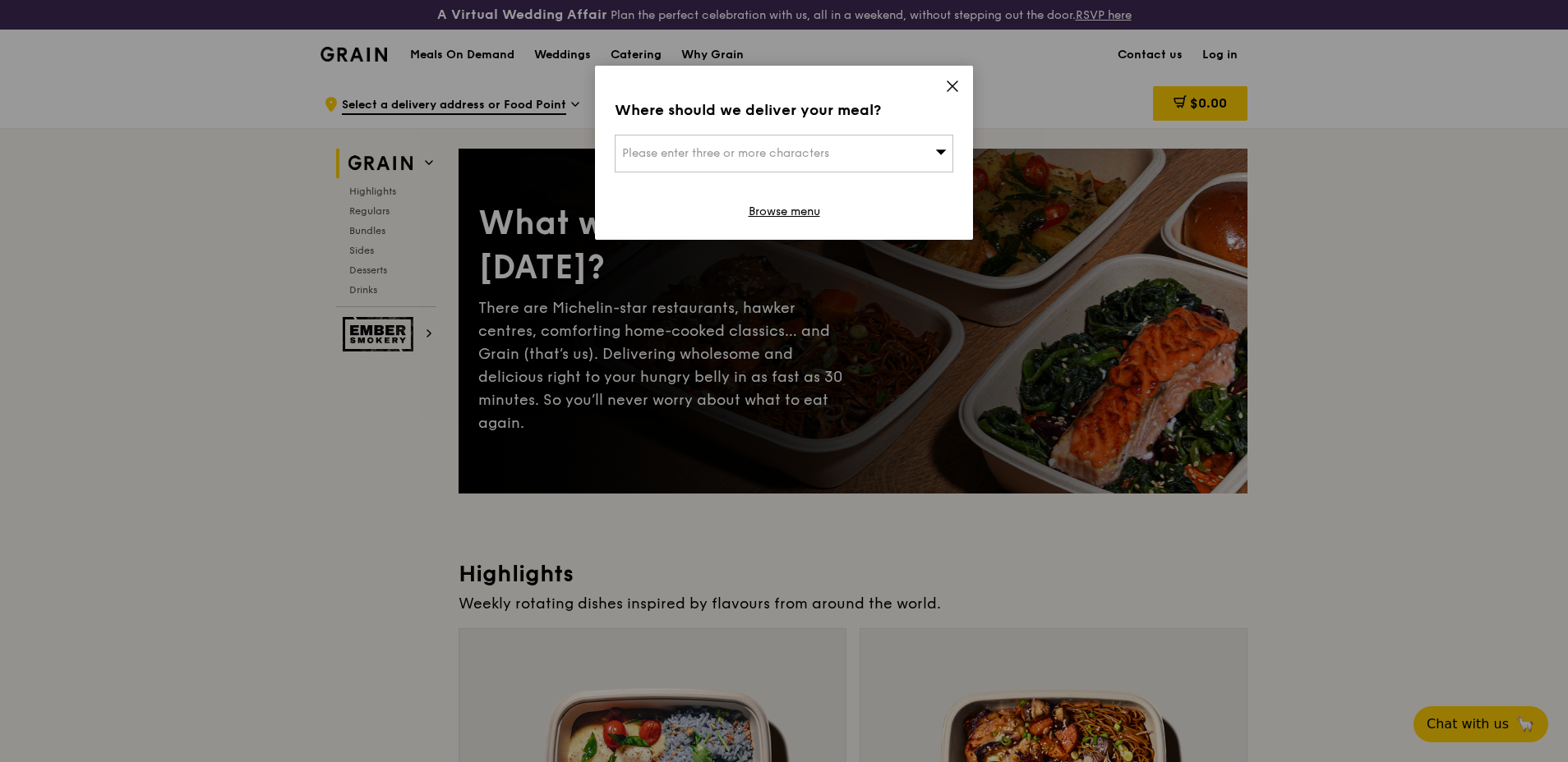
click at [950, 87] on icon at bounding box center [952, 87] width 15 height 15
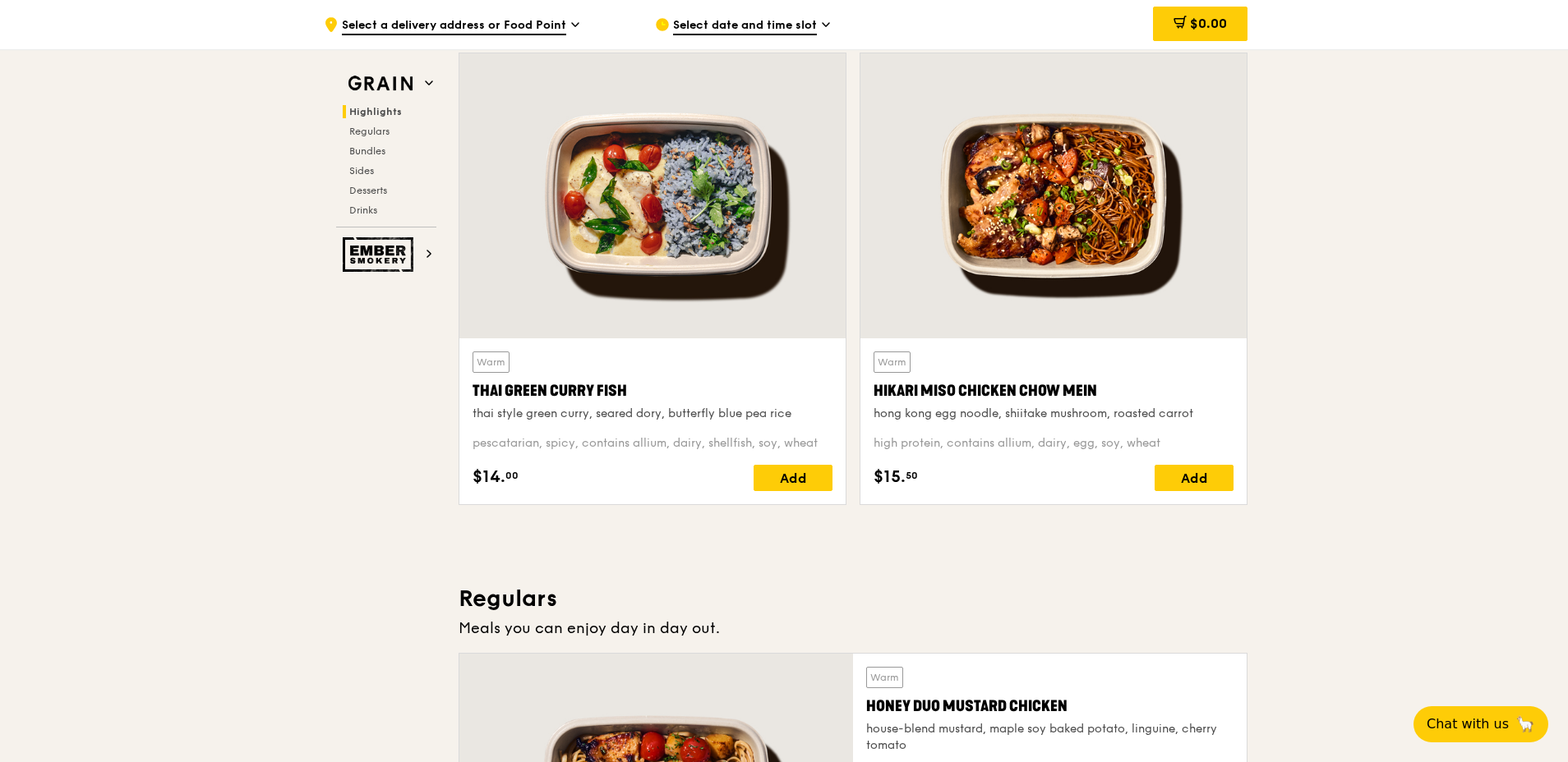
scroll to position [493, 0]
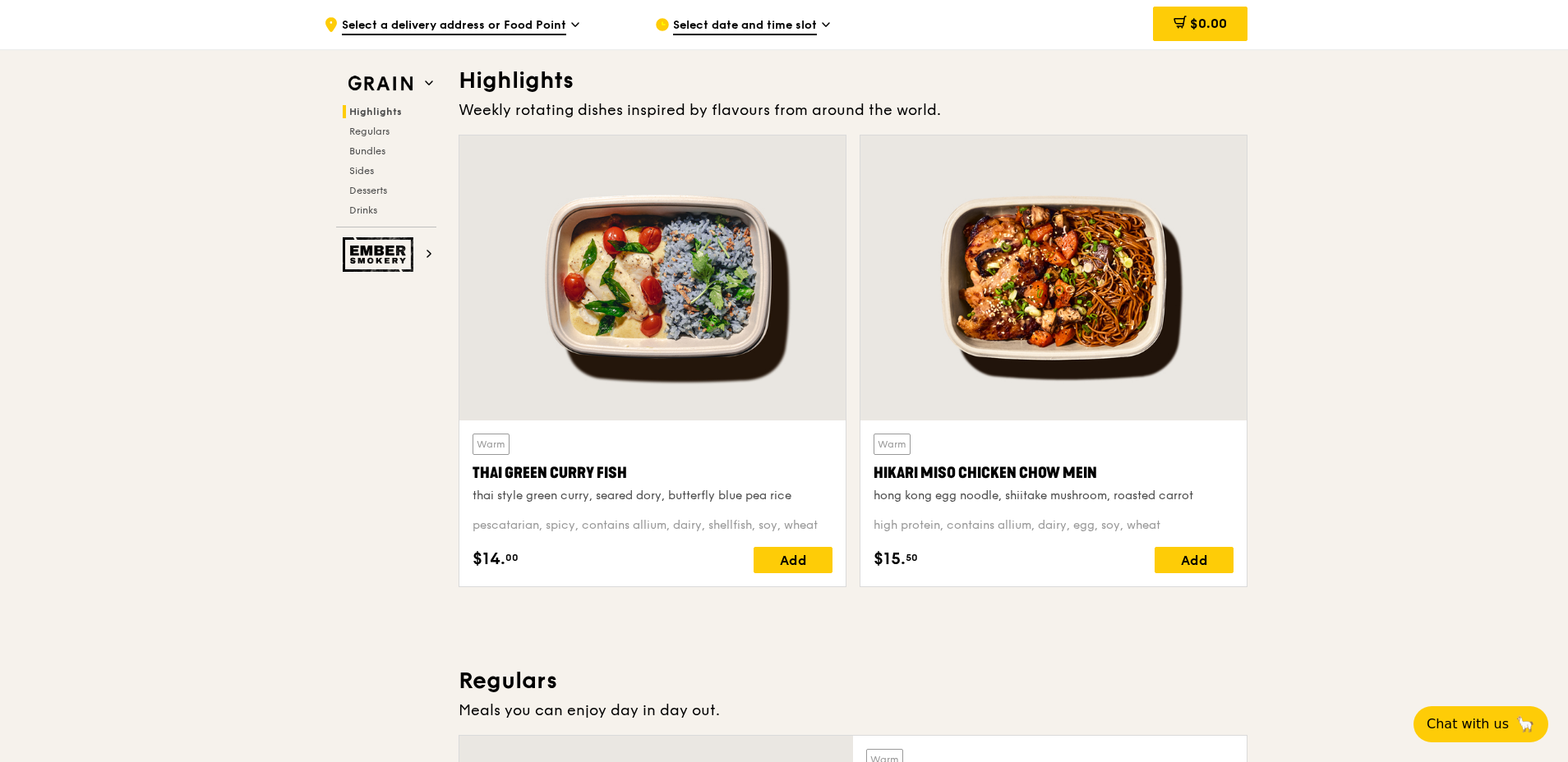
click at [734, 407] on div at bounding box center [652, 278] width 386 height 285
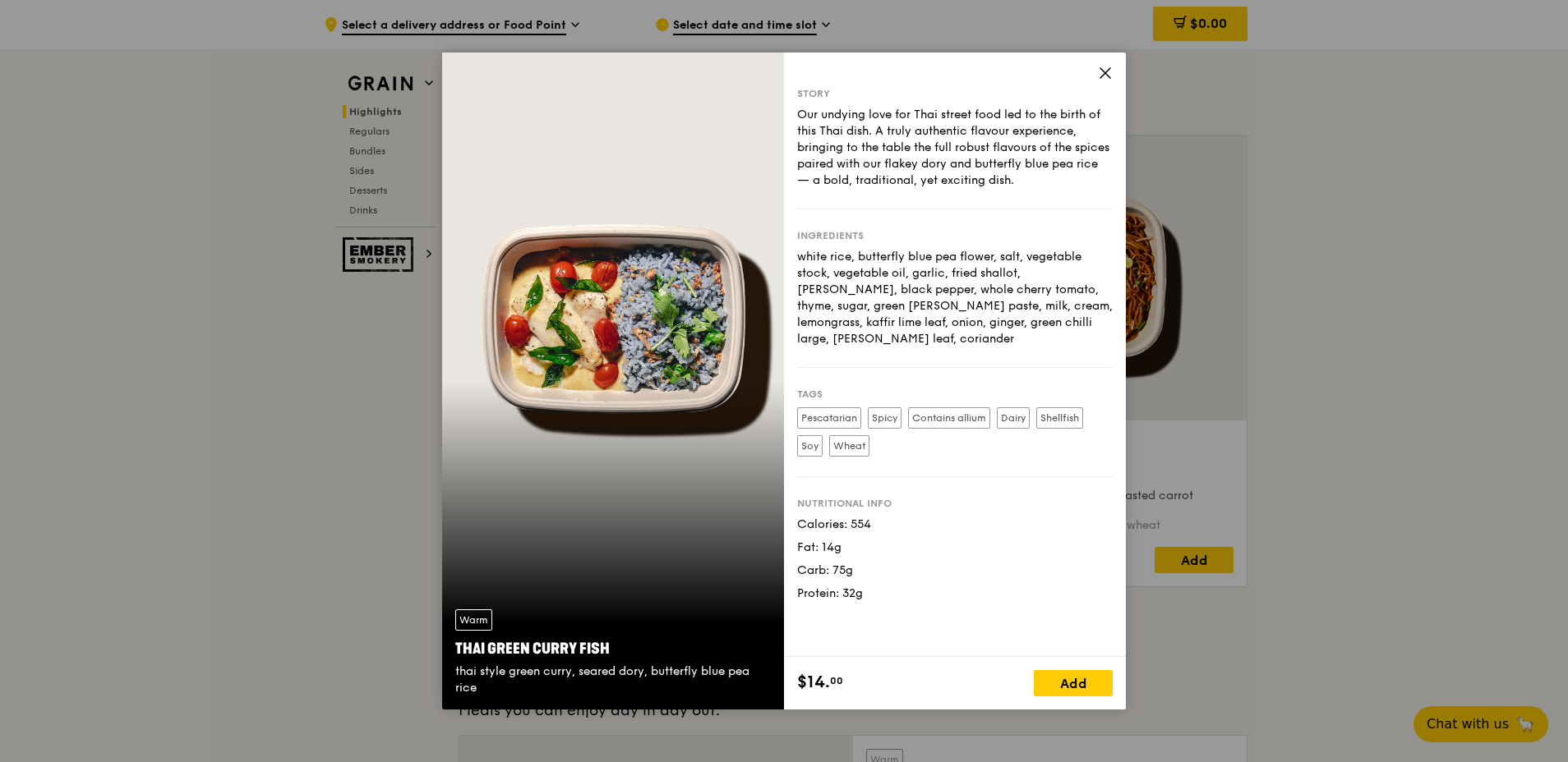
click at [1110, 74] on icon at bounding box center [1106, 74] width 15 height 15
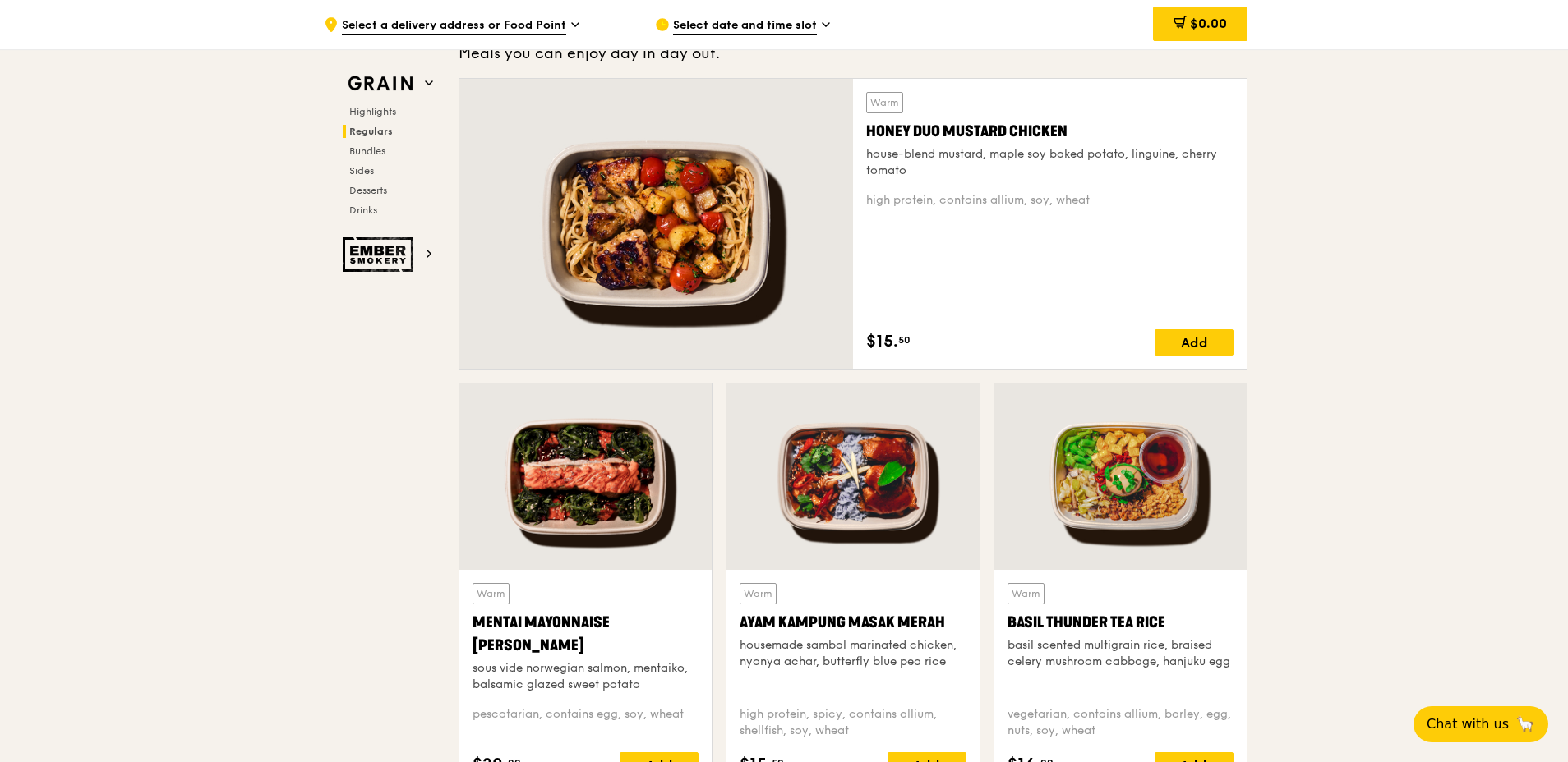
scroll to position [1068, 0]
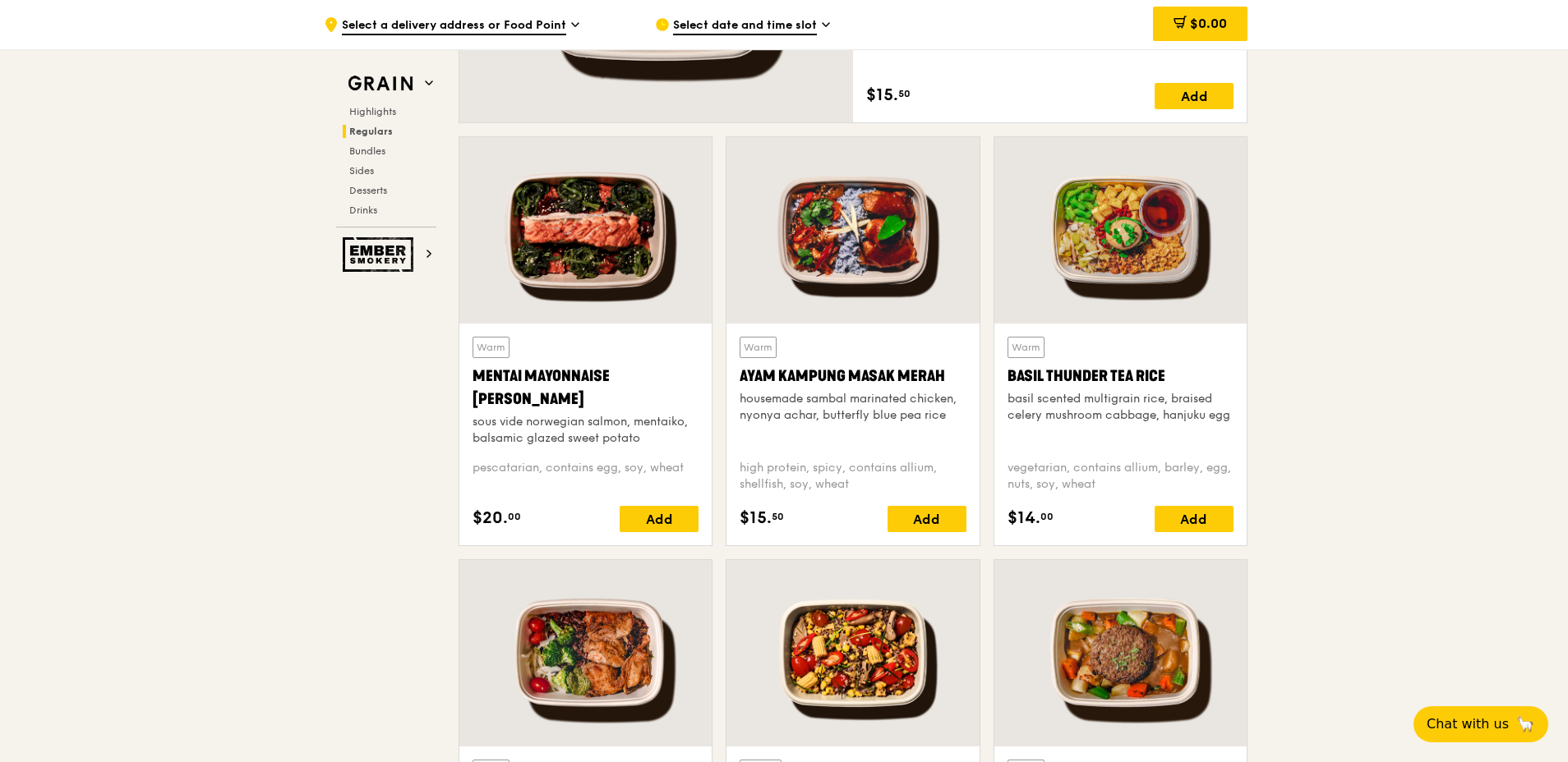
scroll to position [1478, 0]
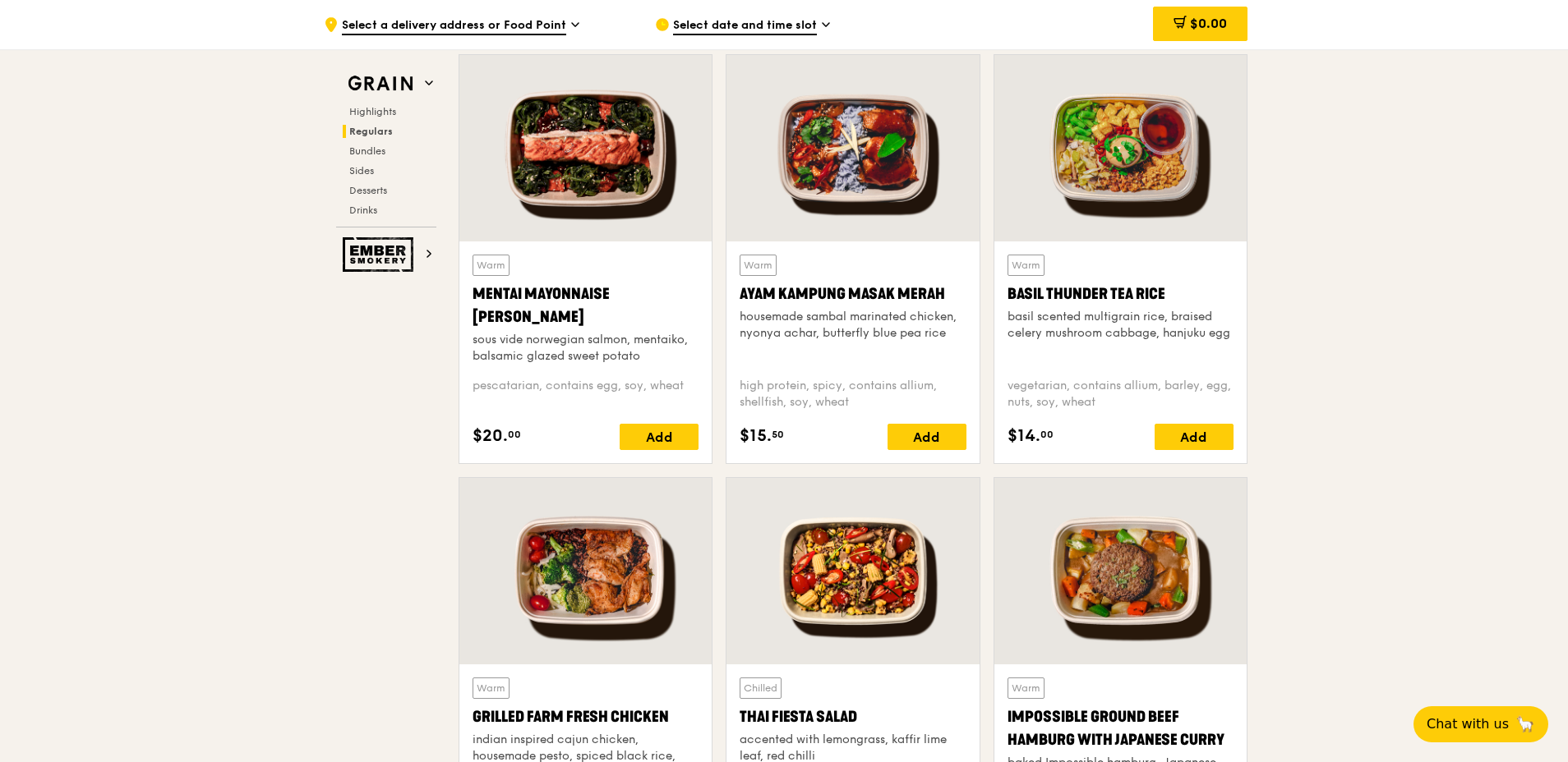
drag, startPoint x: 193, startPoint y: 488, endPoint x: 216, endPoint y: 495, distance: 24.0
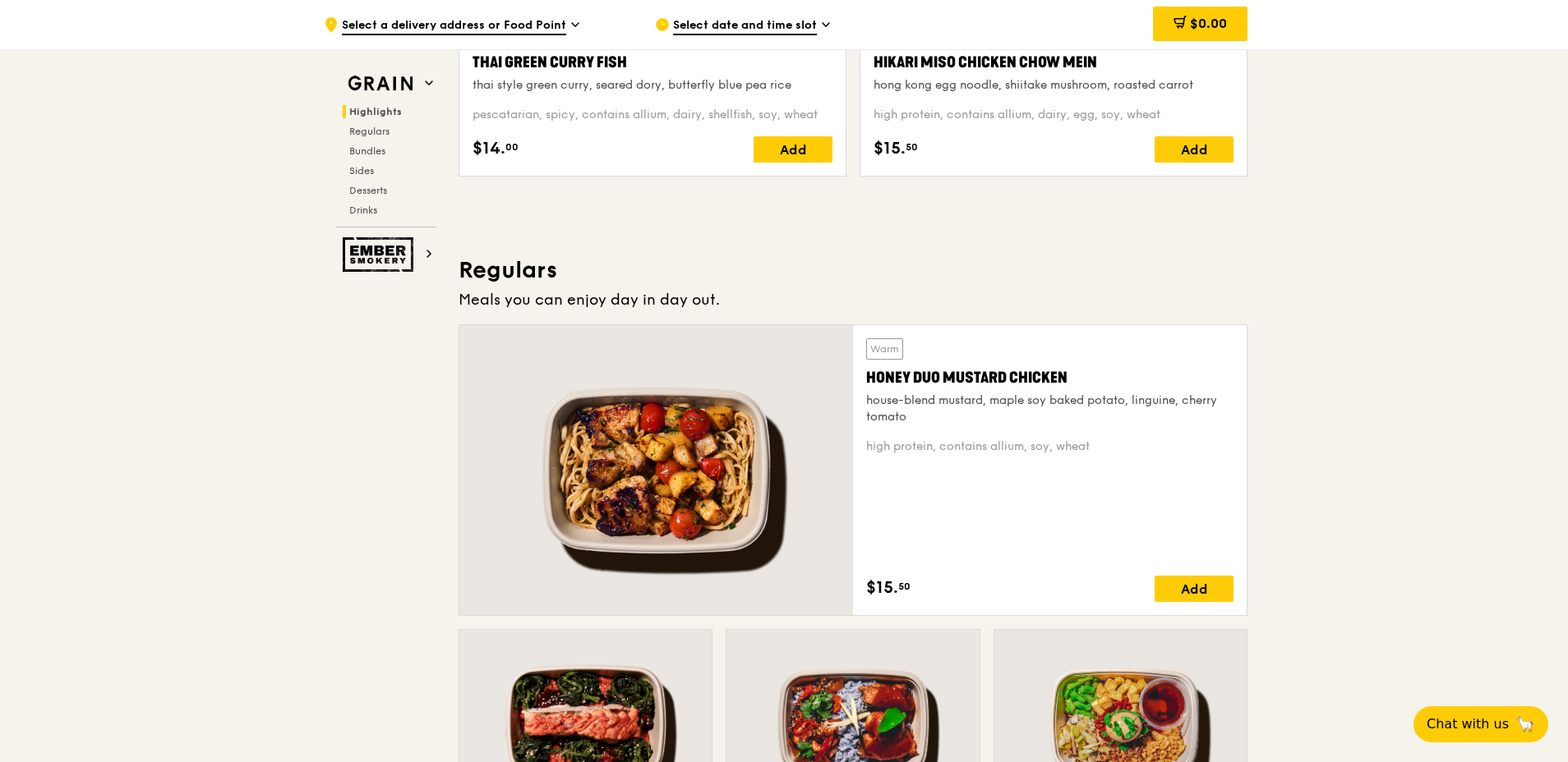
scroll to position [657, 0]
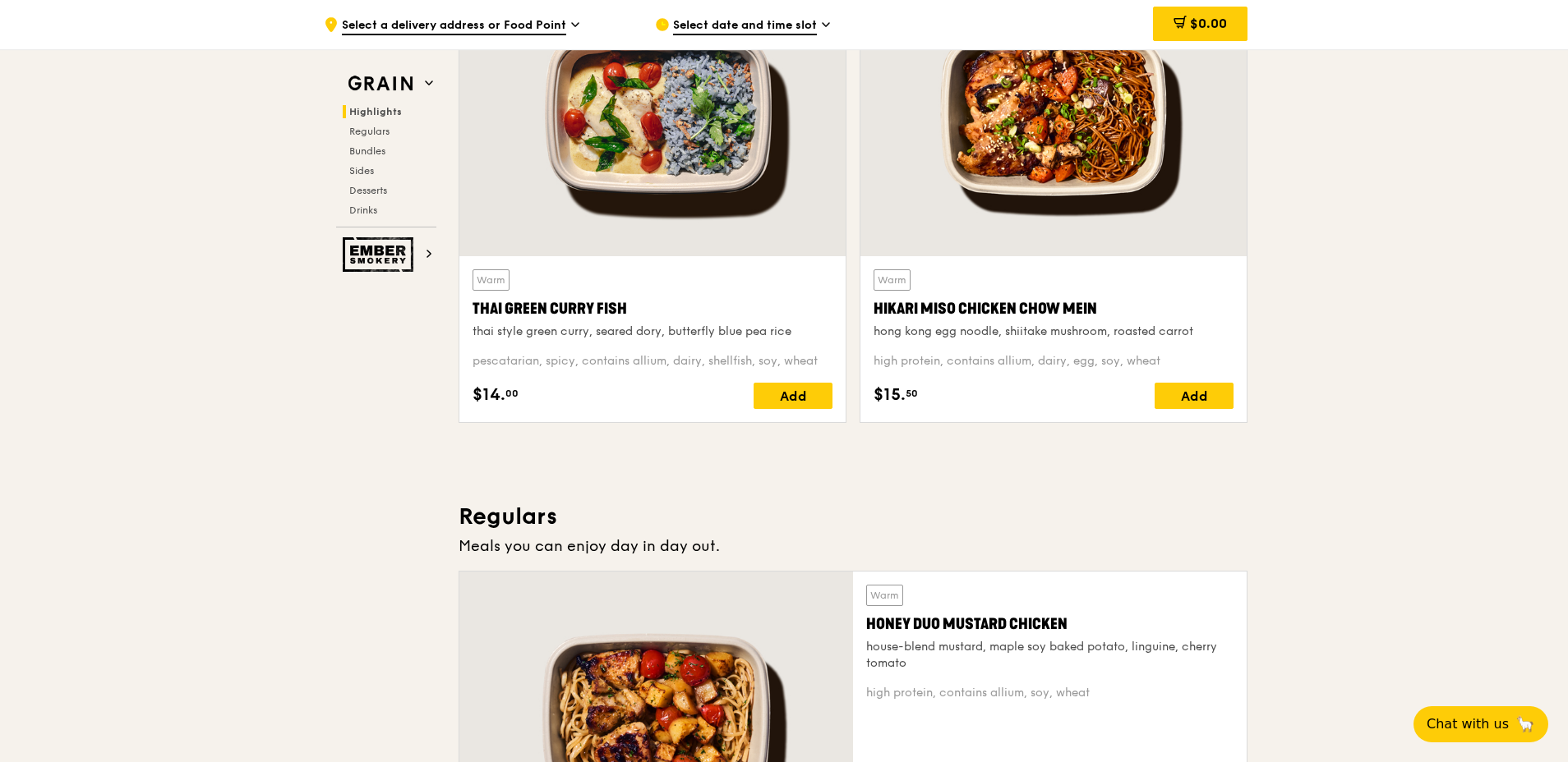
drag, startPoint x: 1563, startPoint y: 130, endPoint x: 1571, endPoint y: 78, distance: 52.6
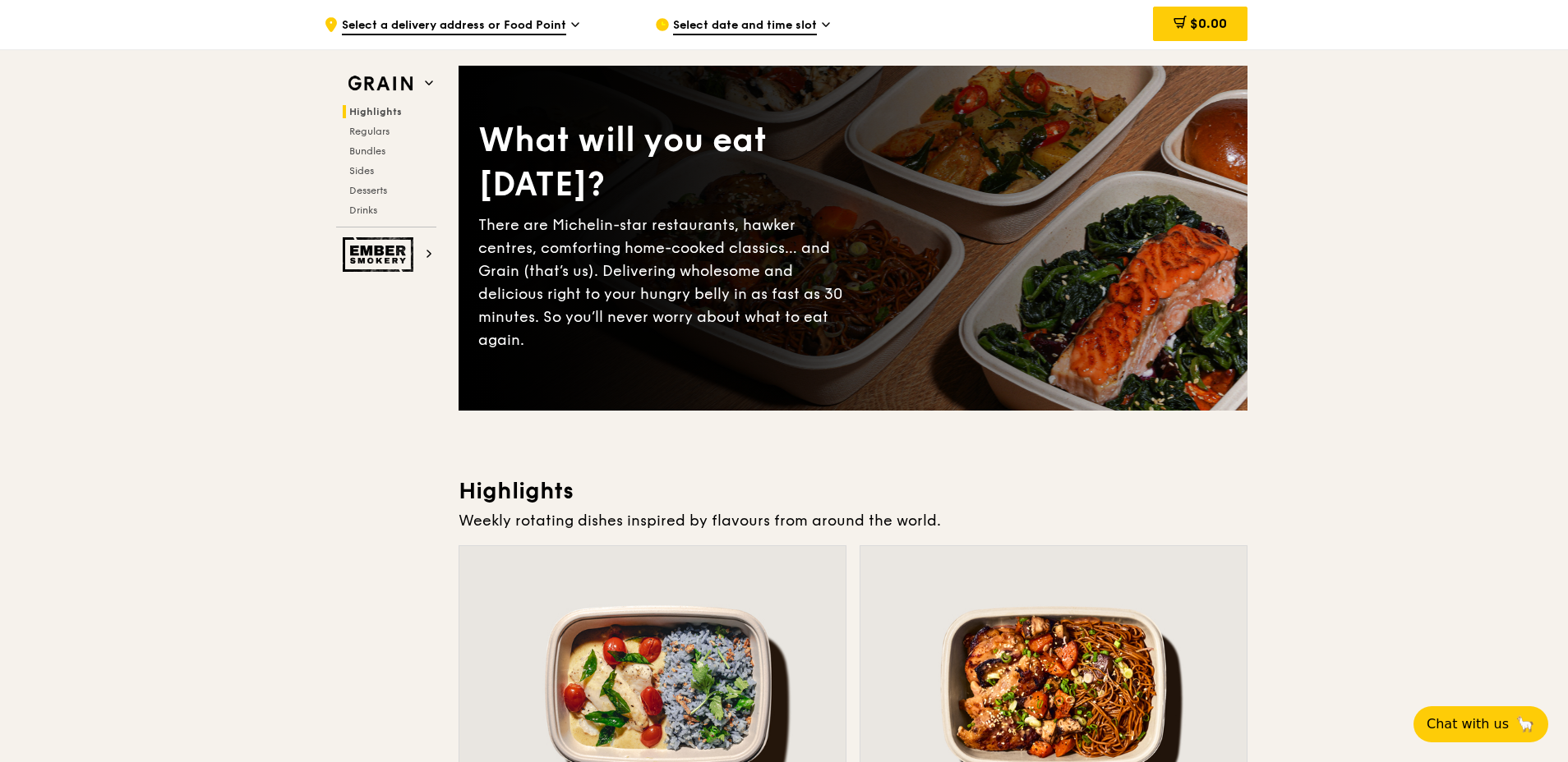
scroll to position [0, 0]
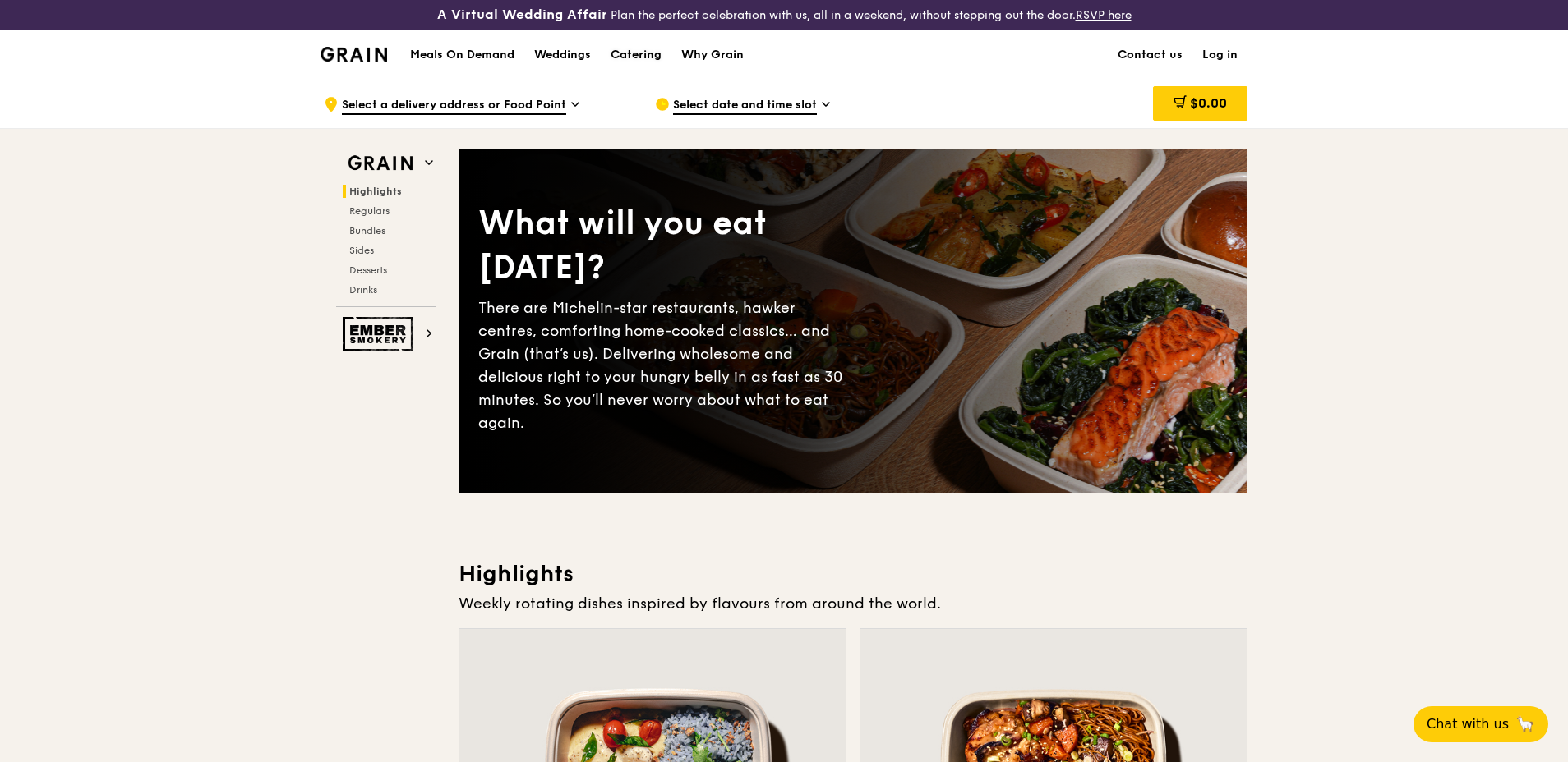
click at [626, 47] on div "Catering" at bounding box center [636, 55] width 51 height 49
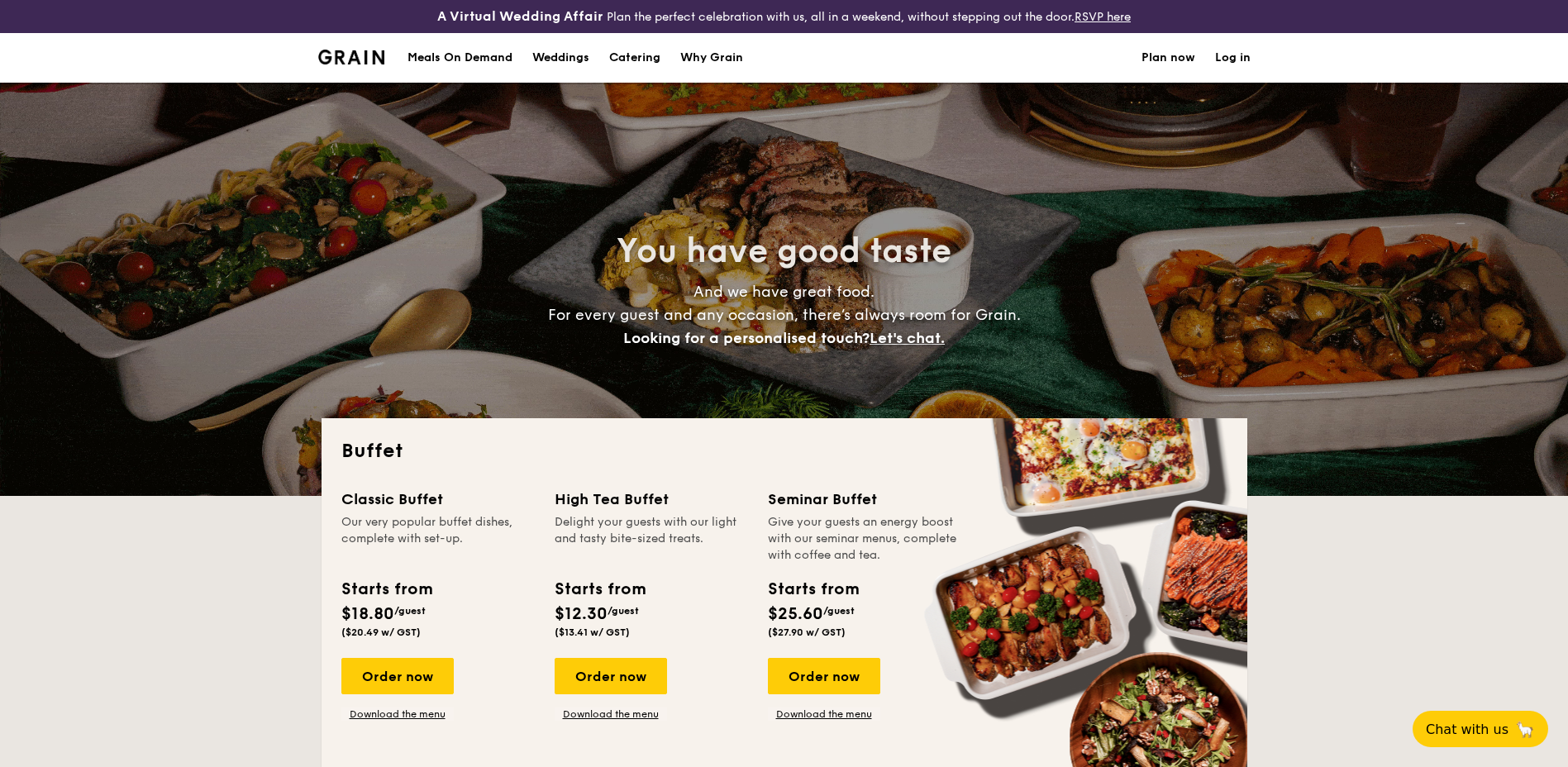
select select
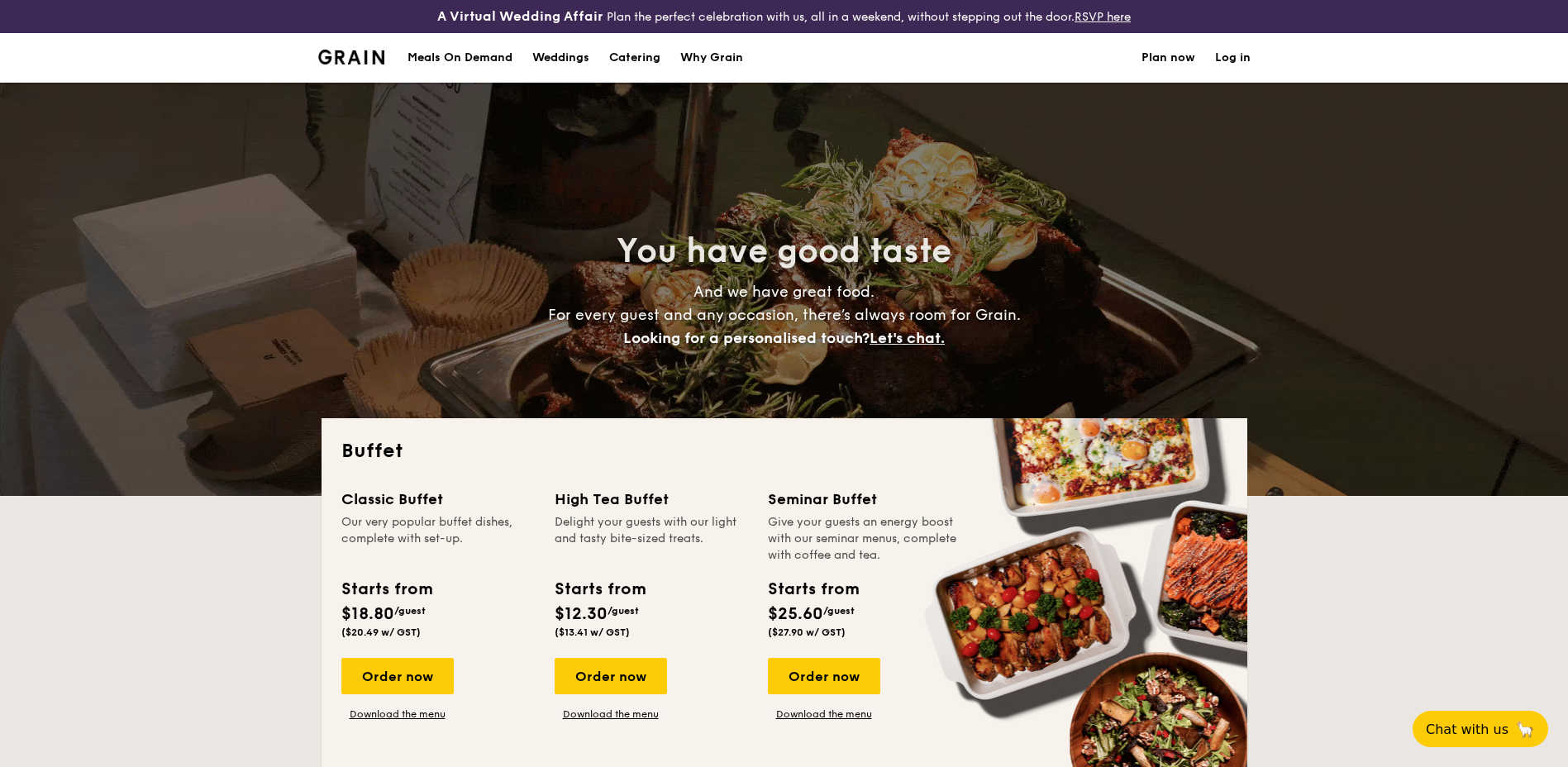
scroll to position [82, 0]
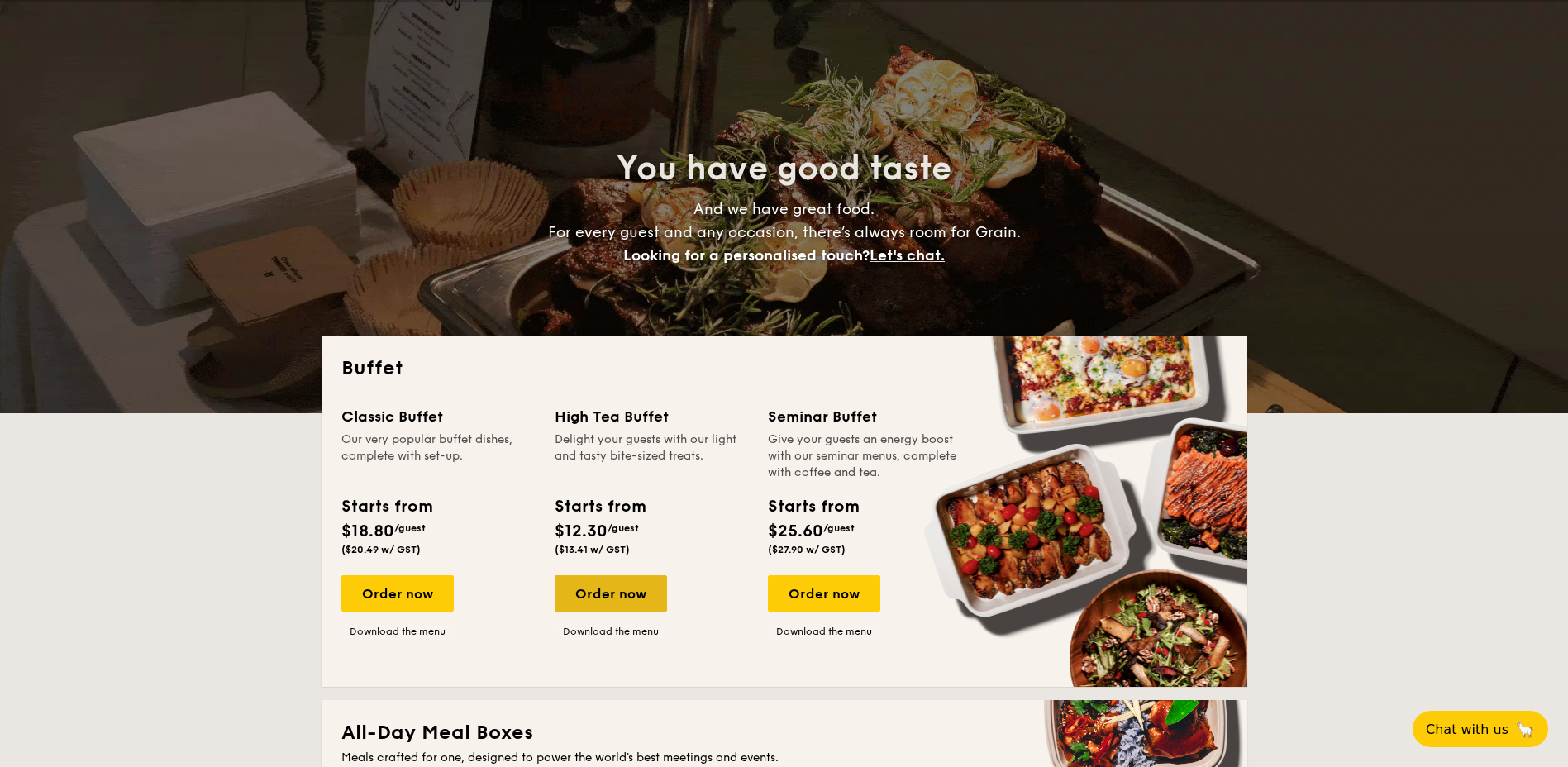
click at [643, 589] on div "Order now" at bounding box center [610, 594] width 112 height 37
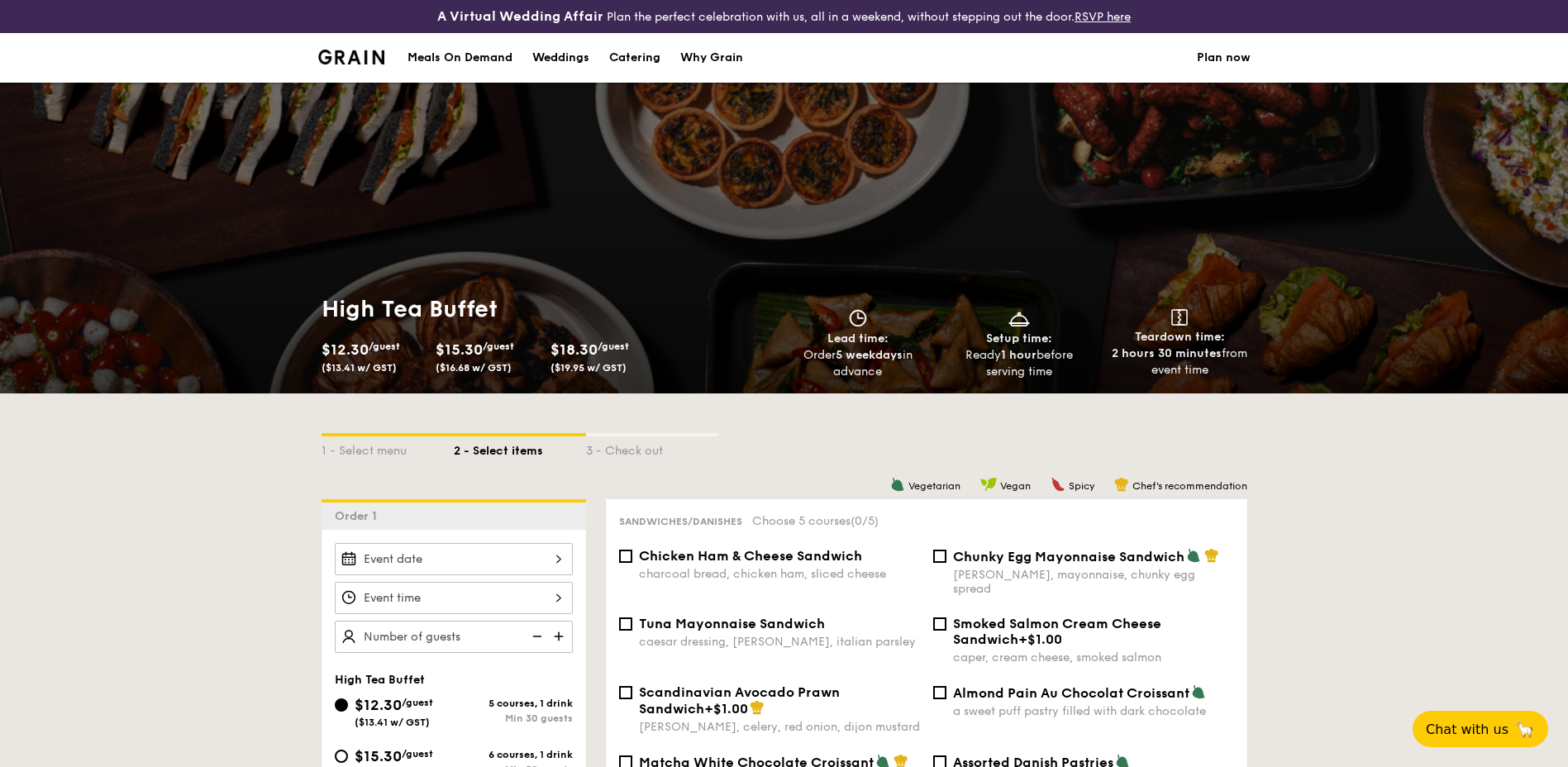
click at [633, 53] on div "Catering" at bounding box center [635, 57] width 51 height 50
select select
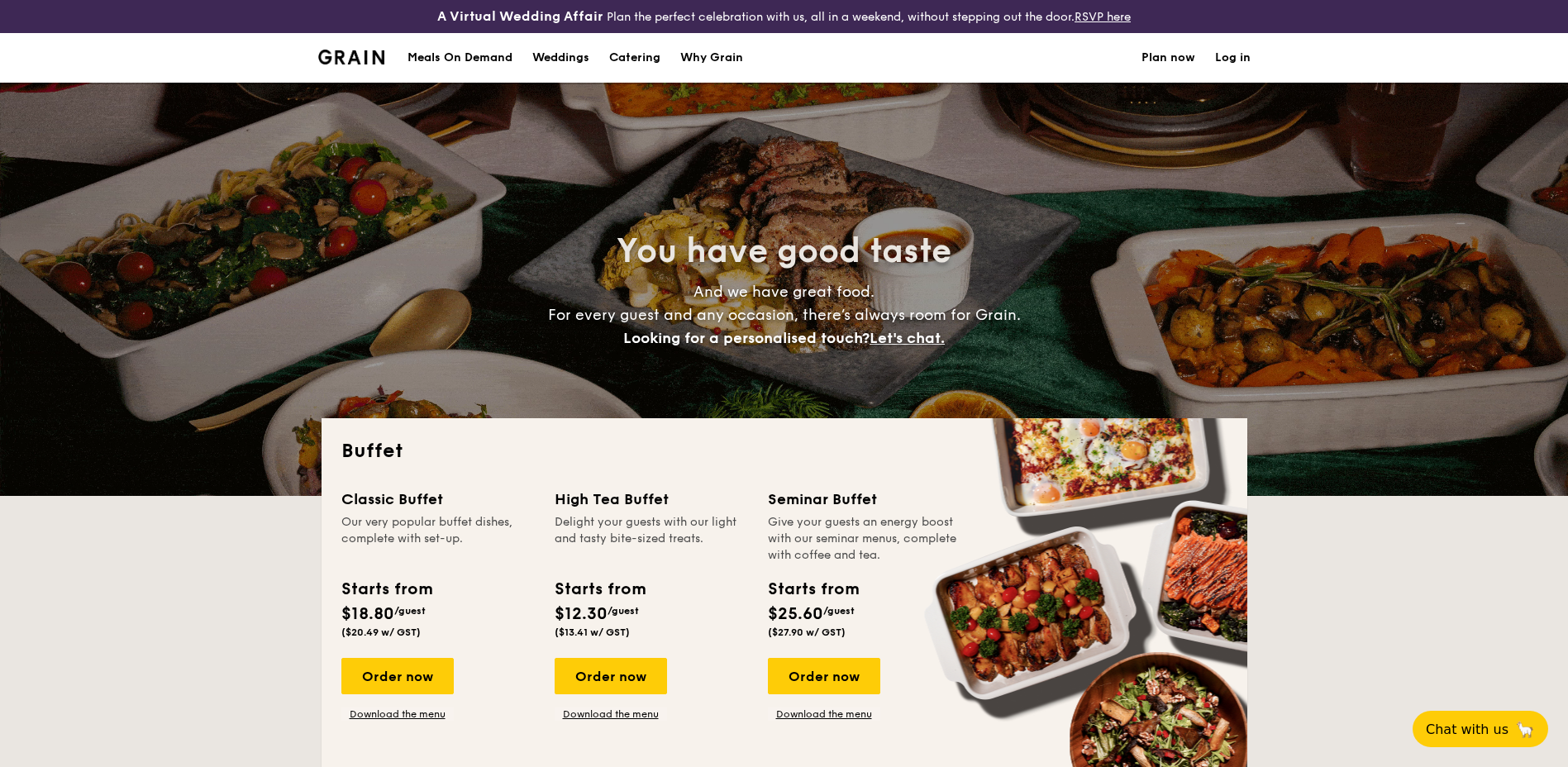
scroll to position [166, 0]
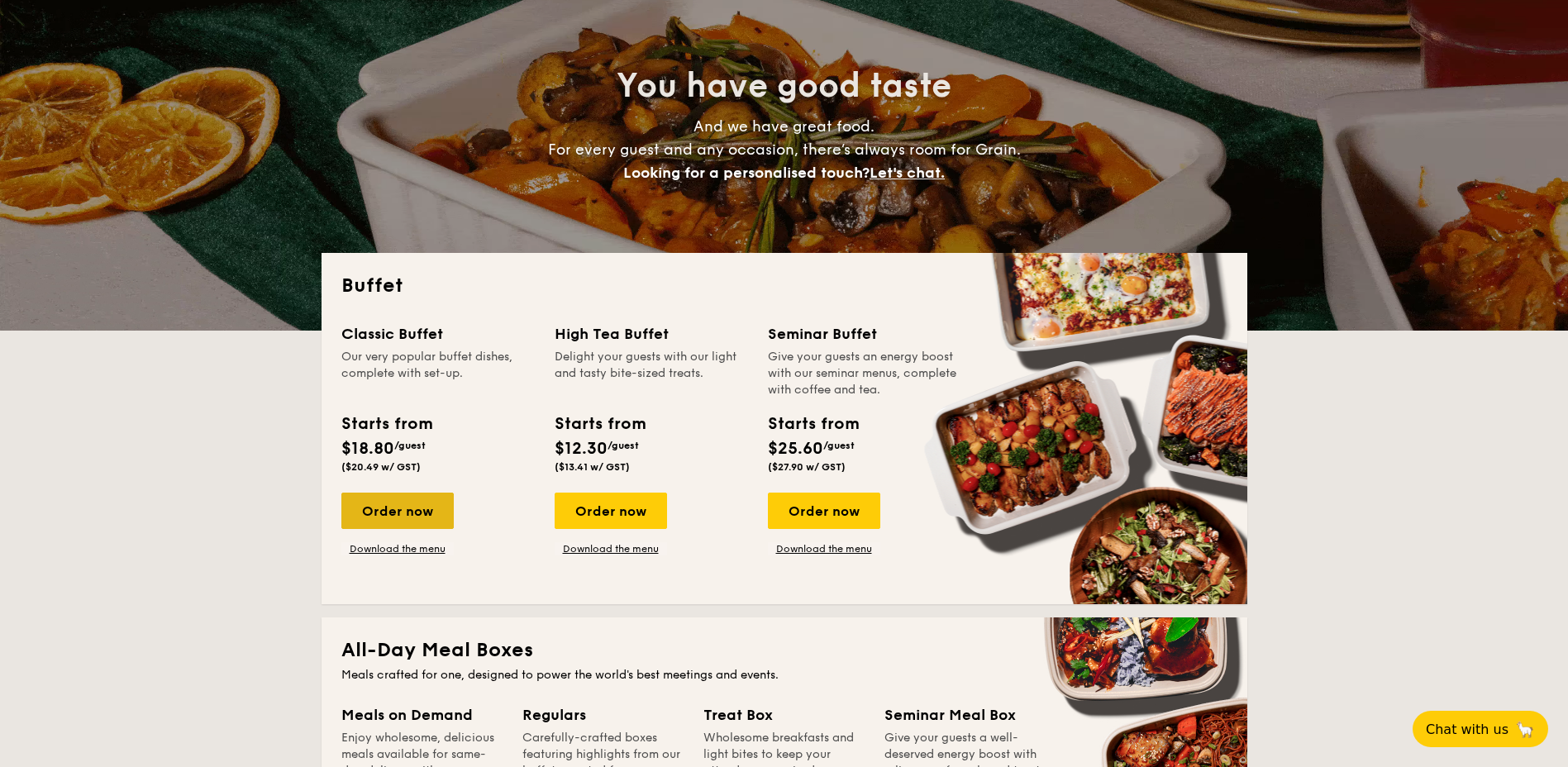
click at [409, 516] on div "Order now" at bounding box center [398, 510] width 112 height 37
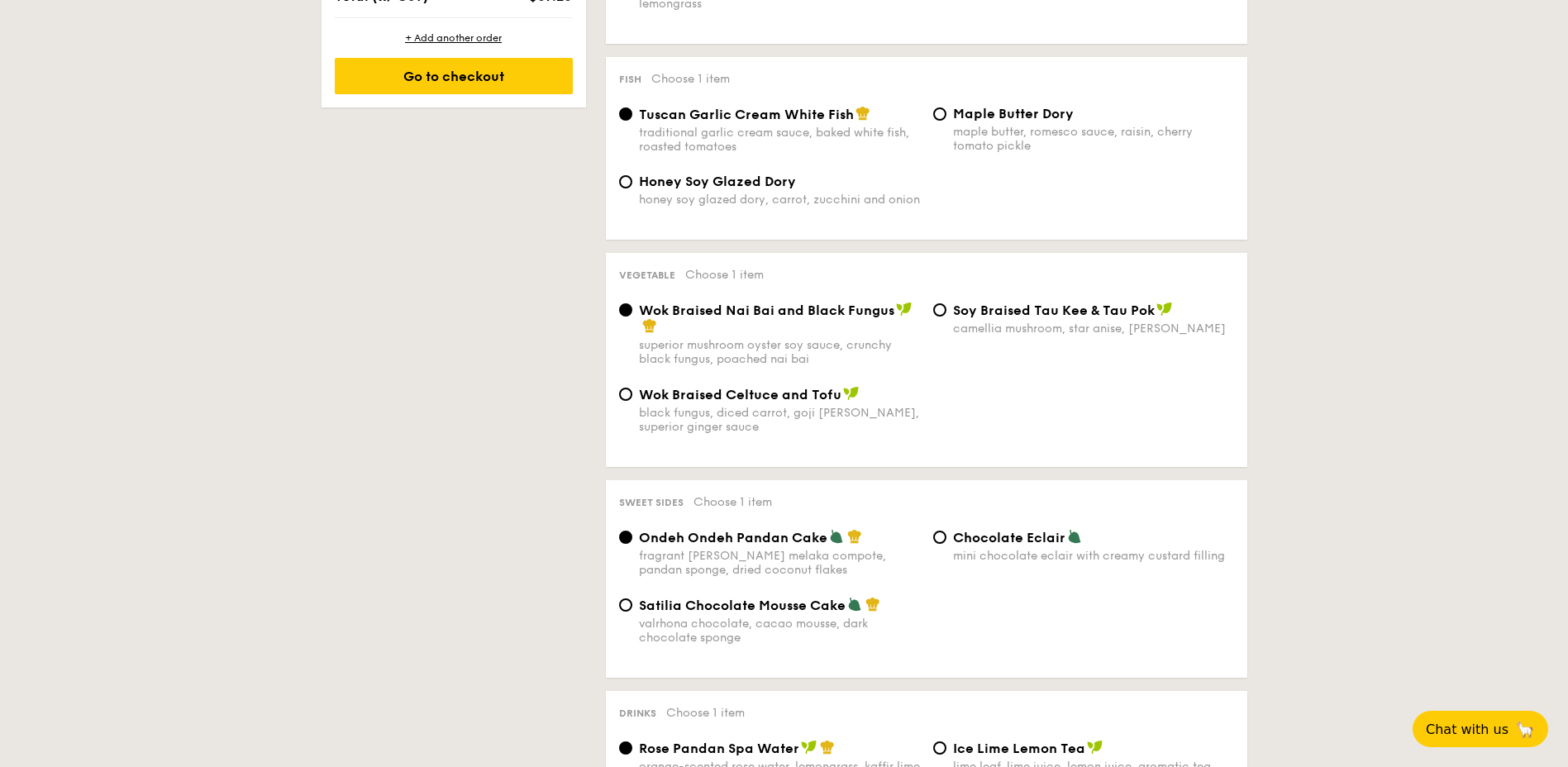
scroll to position [661, 0]
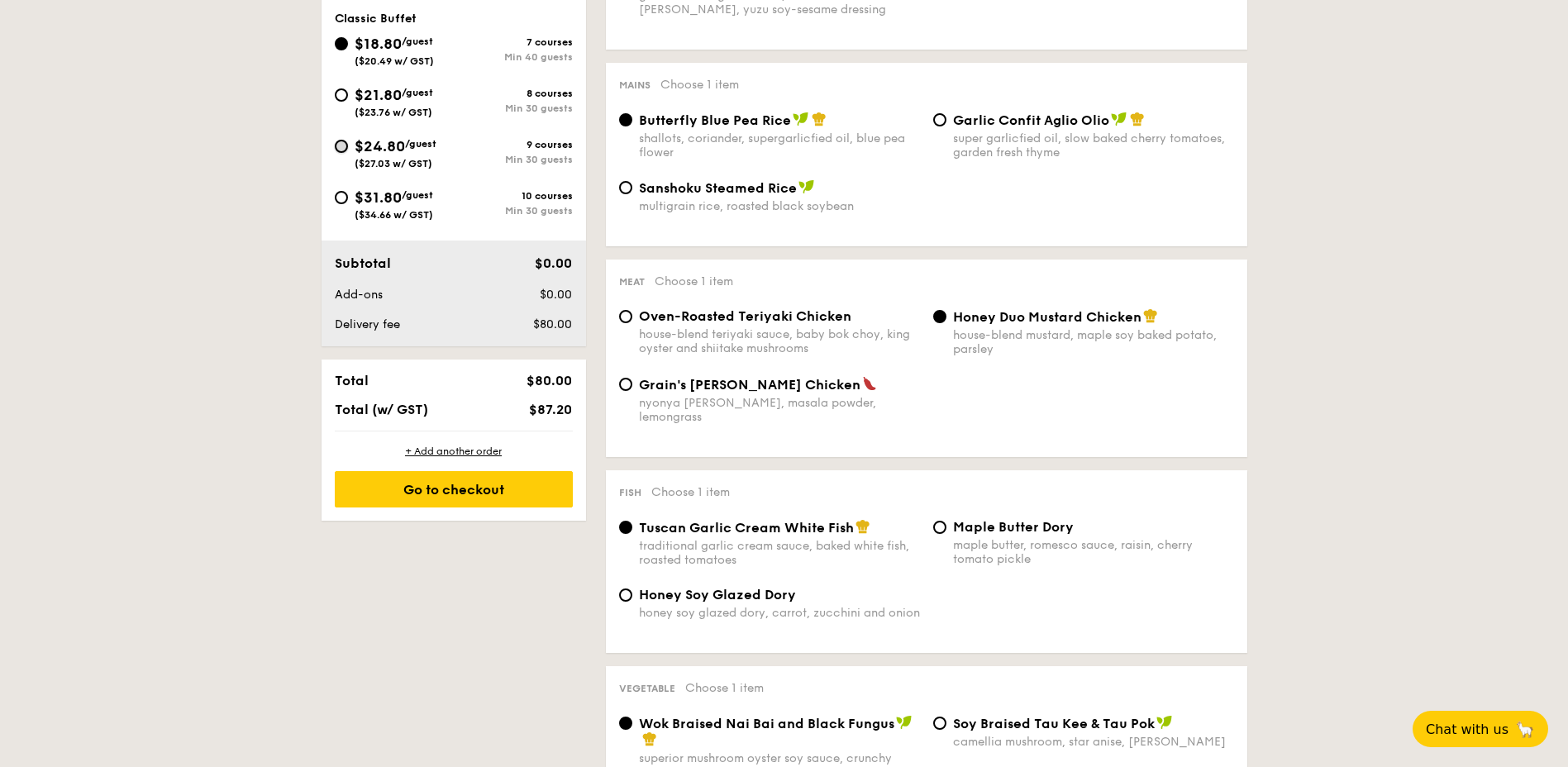
click at [343, 147] on input "$24.80 /guest ($27.03 w/ GST) 9 courses Min 30 guests" at bounding box center [342, 146] width 13 height 13
radio input "true"
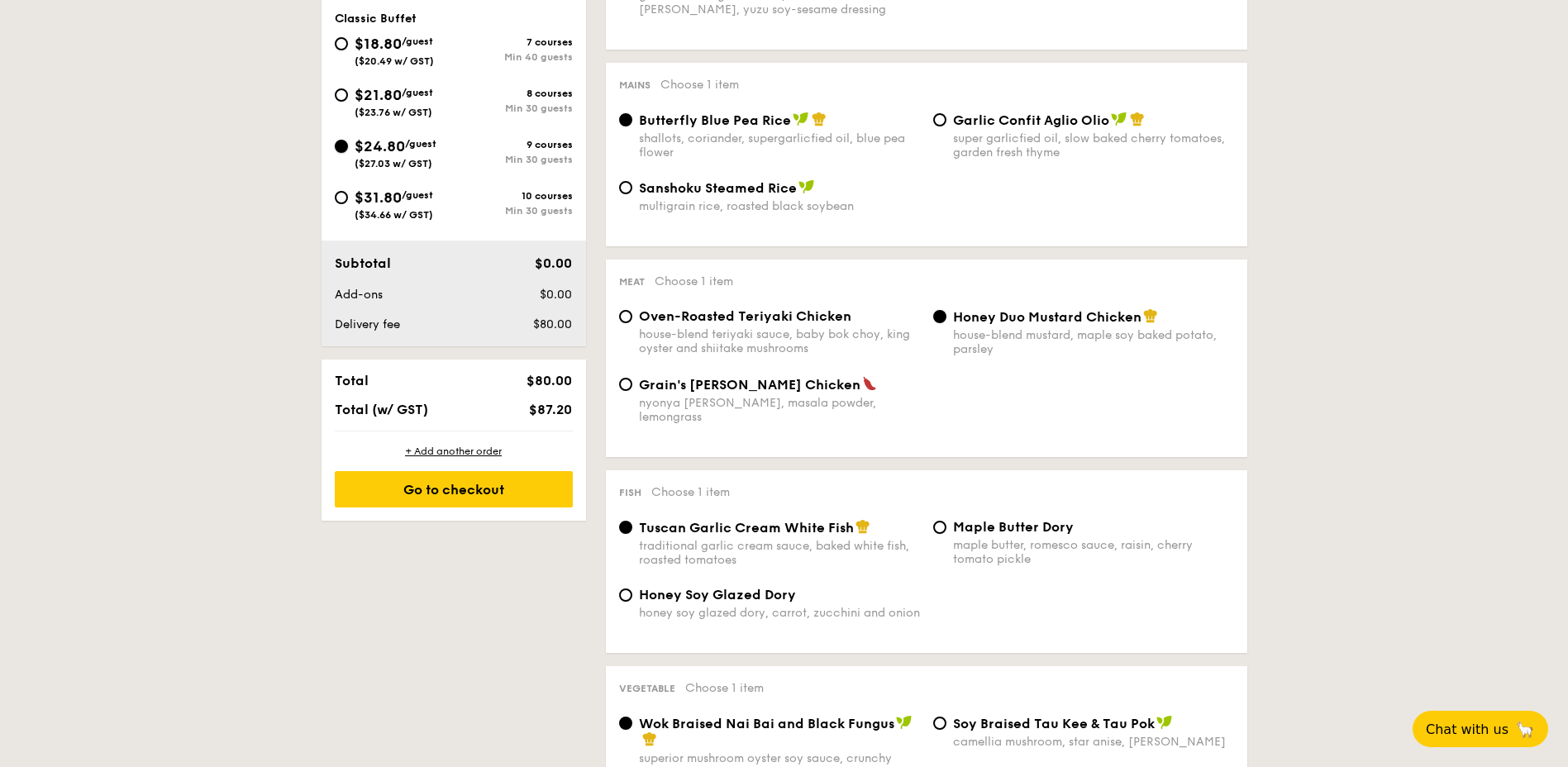
radio input "true"
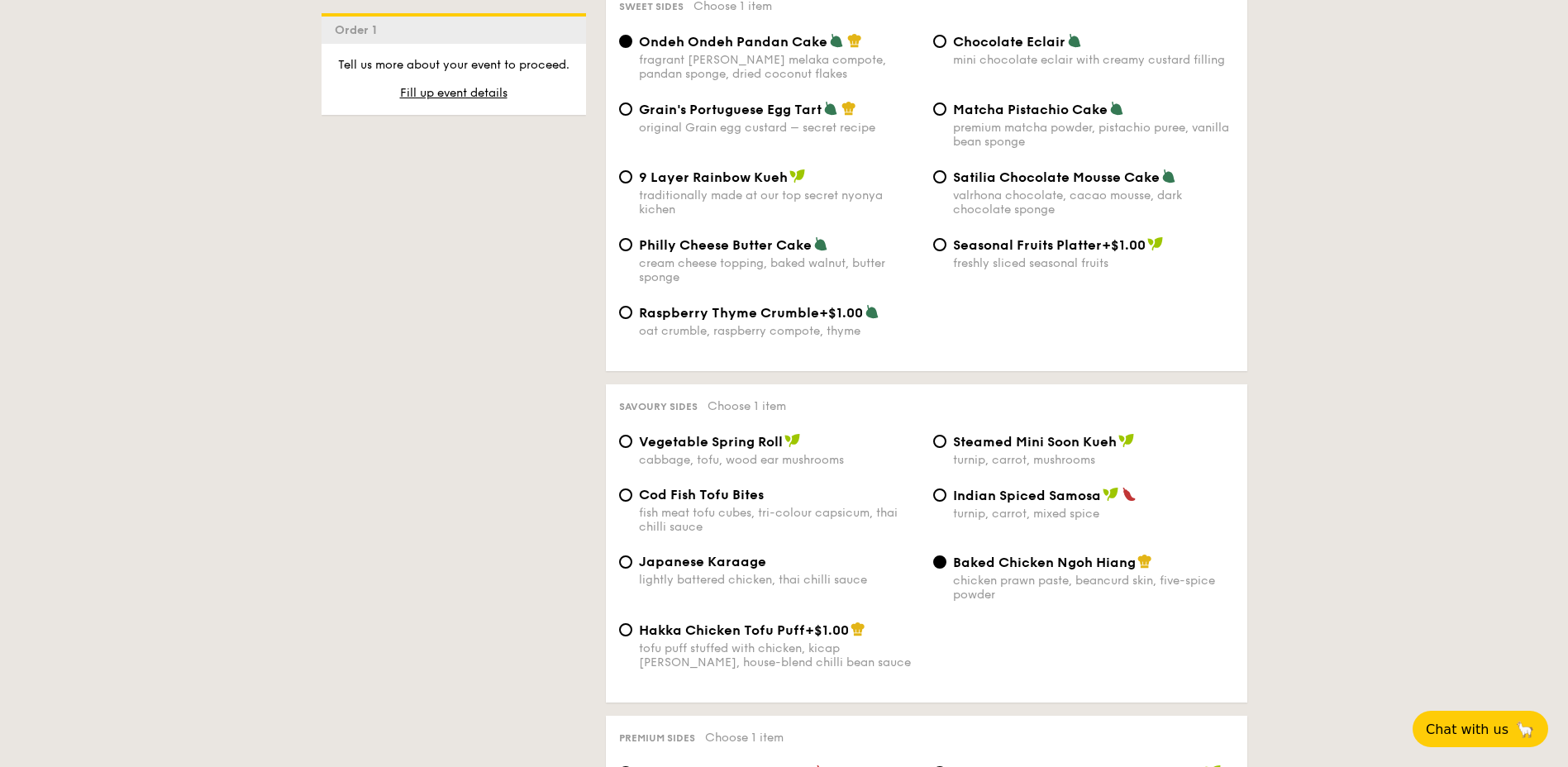
scroll to position [2481, 0]
